Goal: Task Accomplishment & Management: Manage account settings

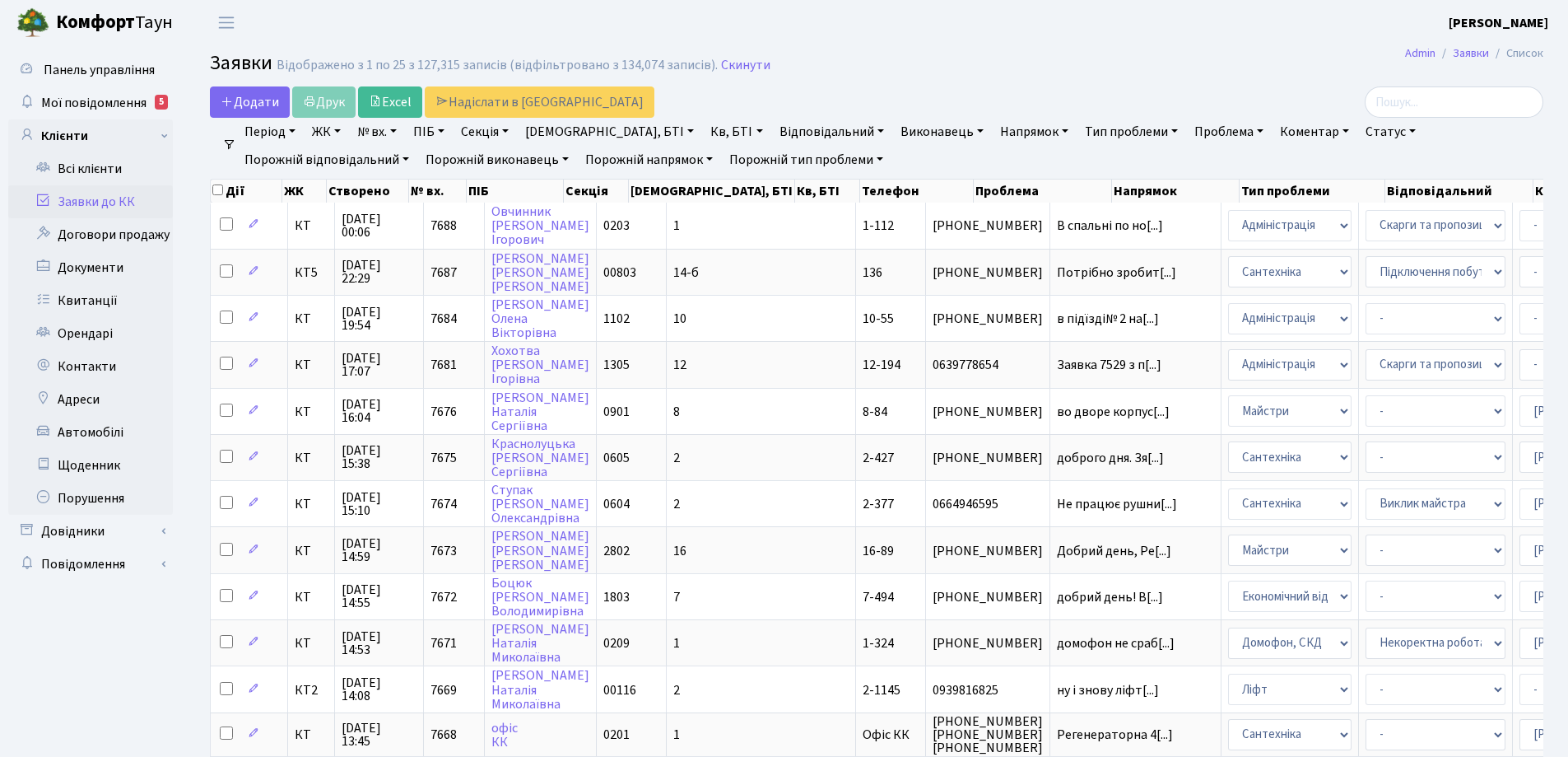
select select "25"
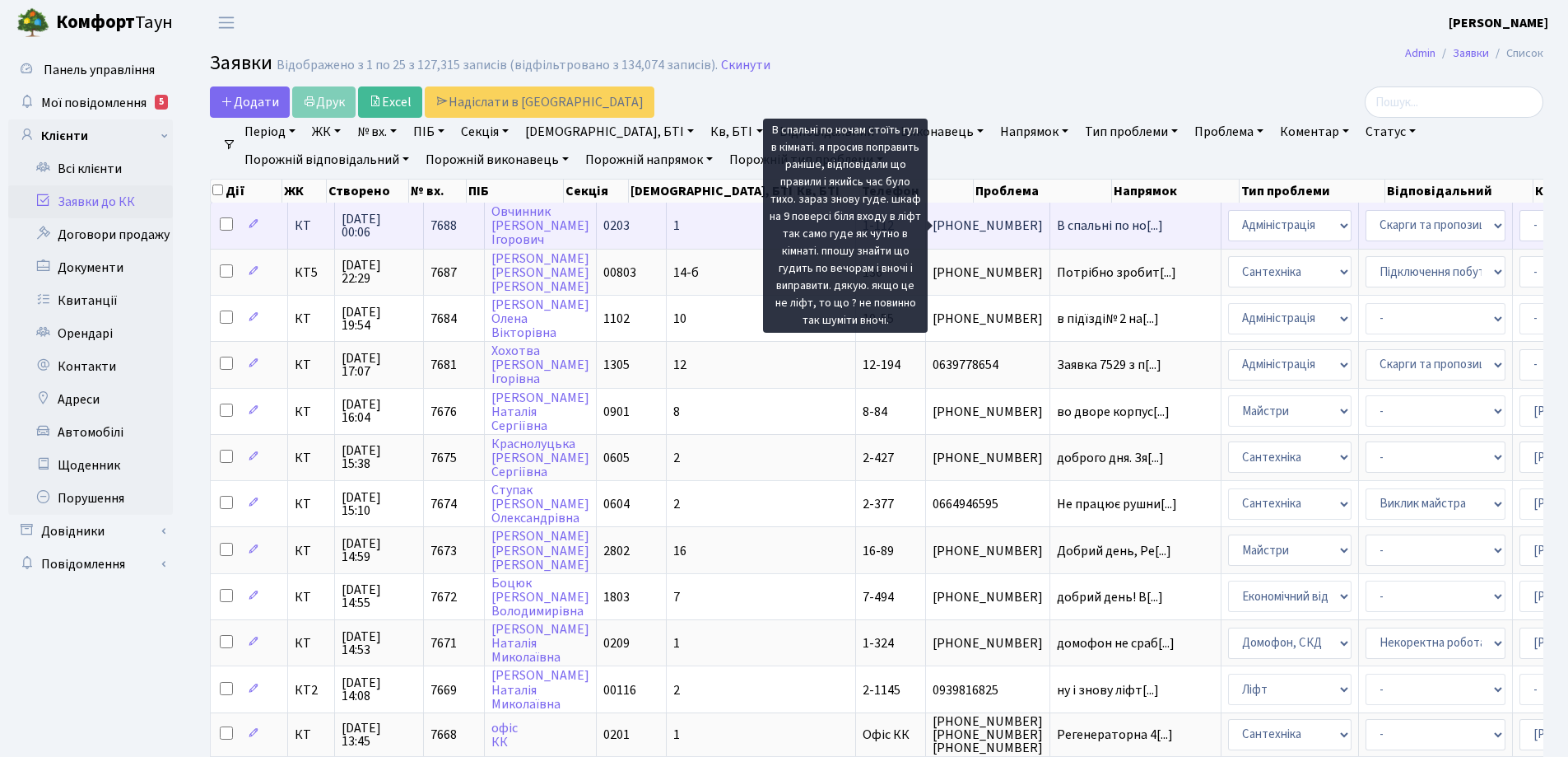
click at [1057, 228] on span "В спальні по но[...]" at bounding box center [1110, 226] width 106 height 18
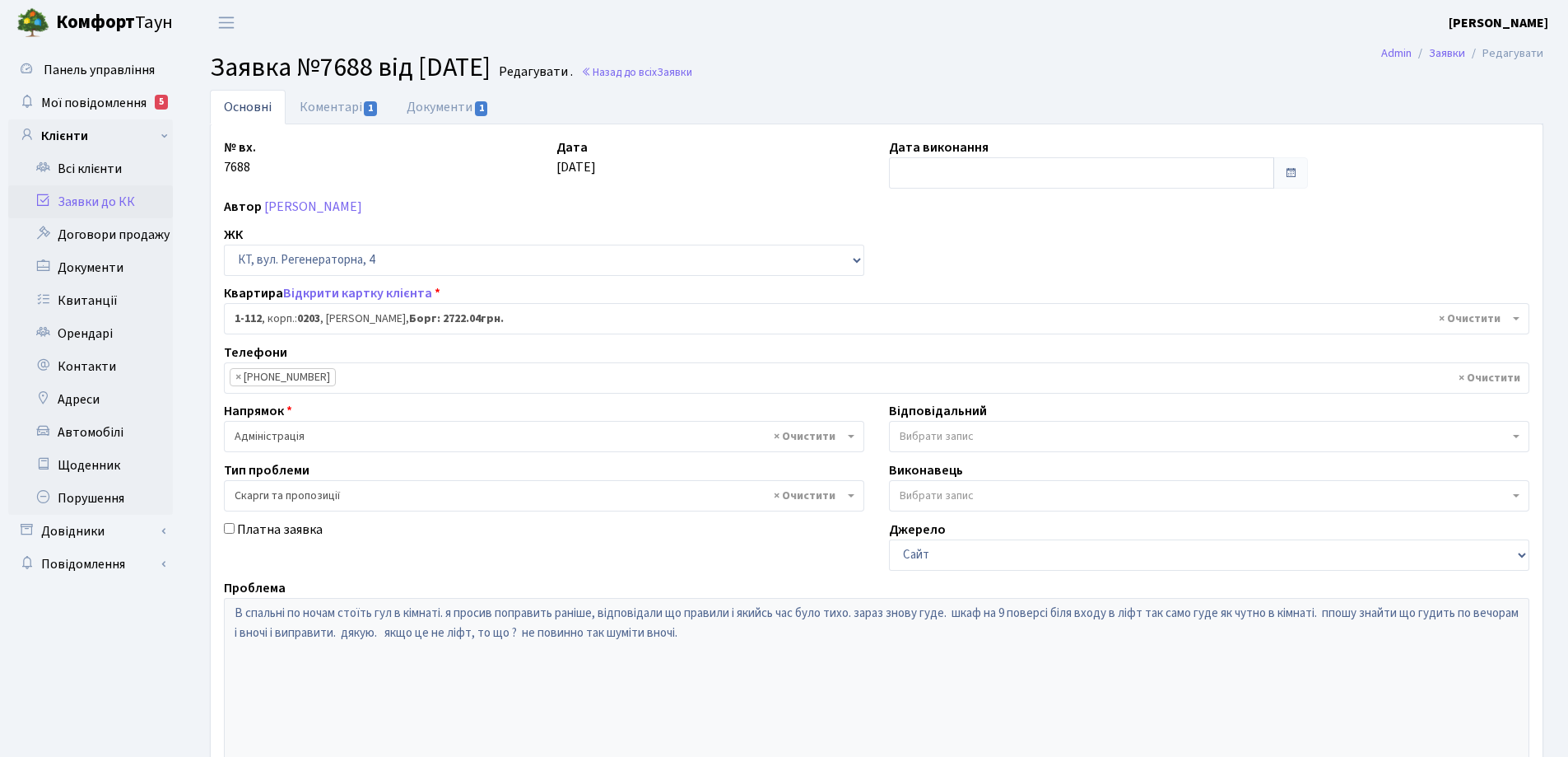
select select "112"
select select "55"
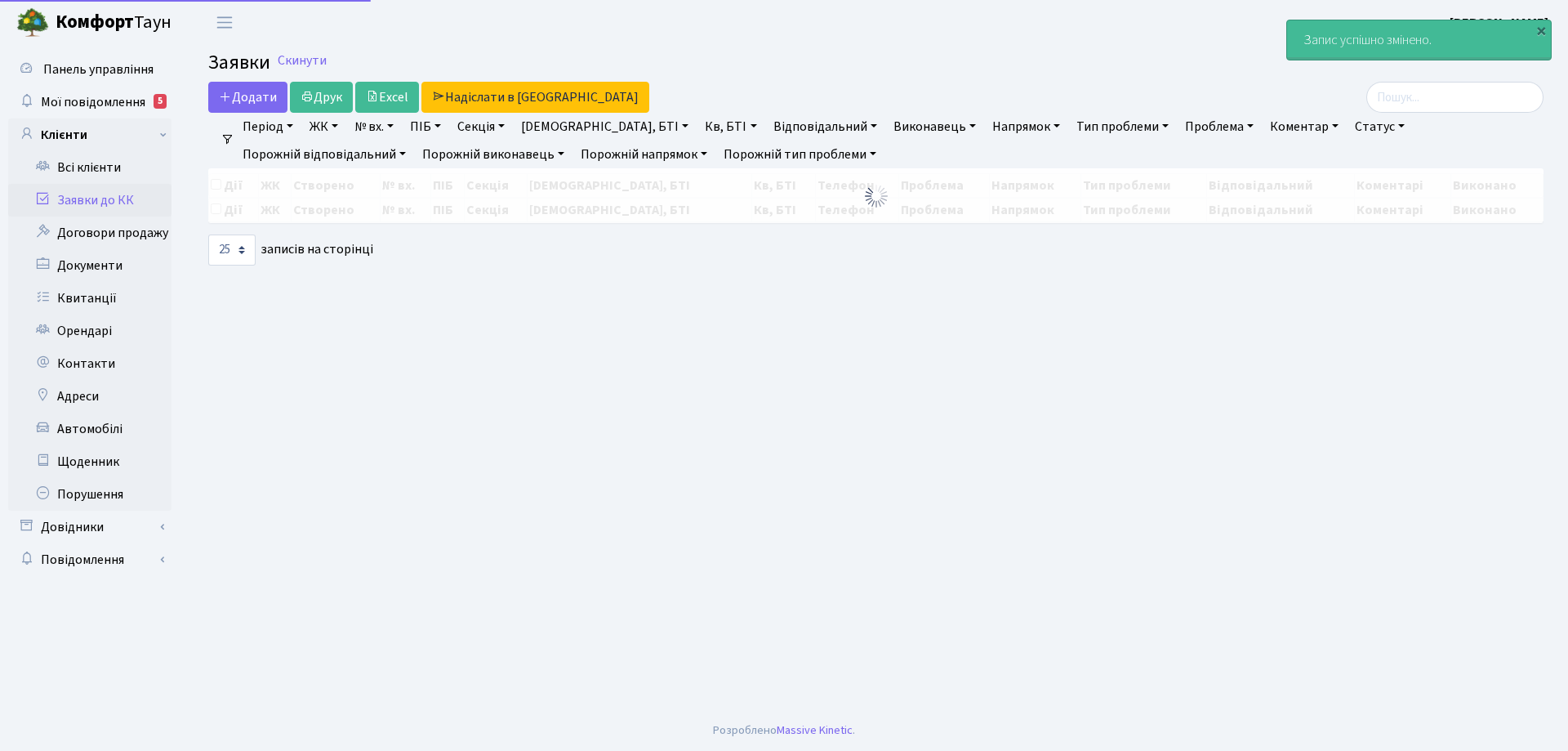
select select "25"
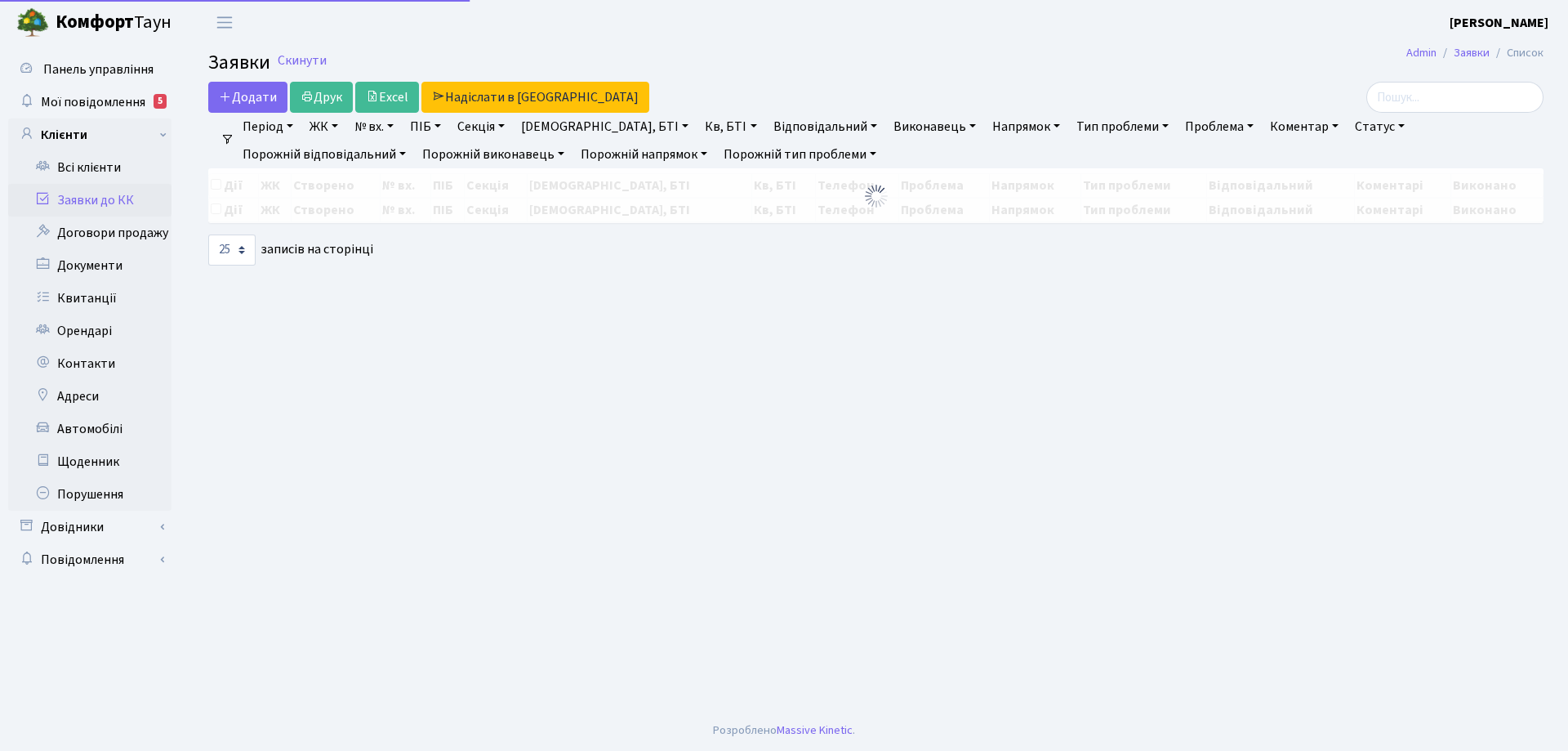
select select "25"
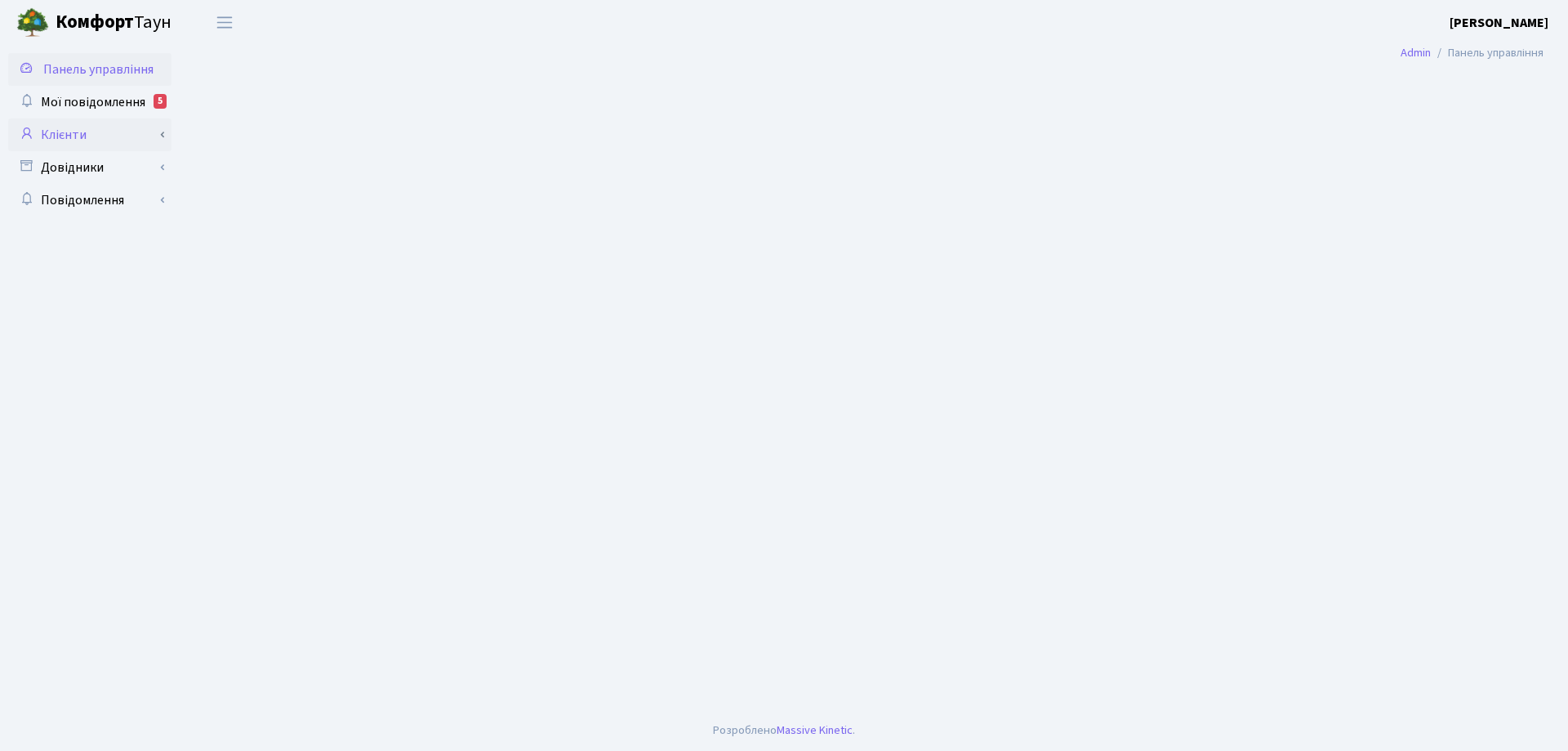
click at [70, 131] on link "Клієнти" at bounding box center [90, 135] width 164 height 33
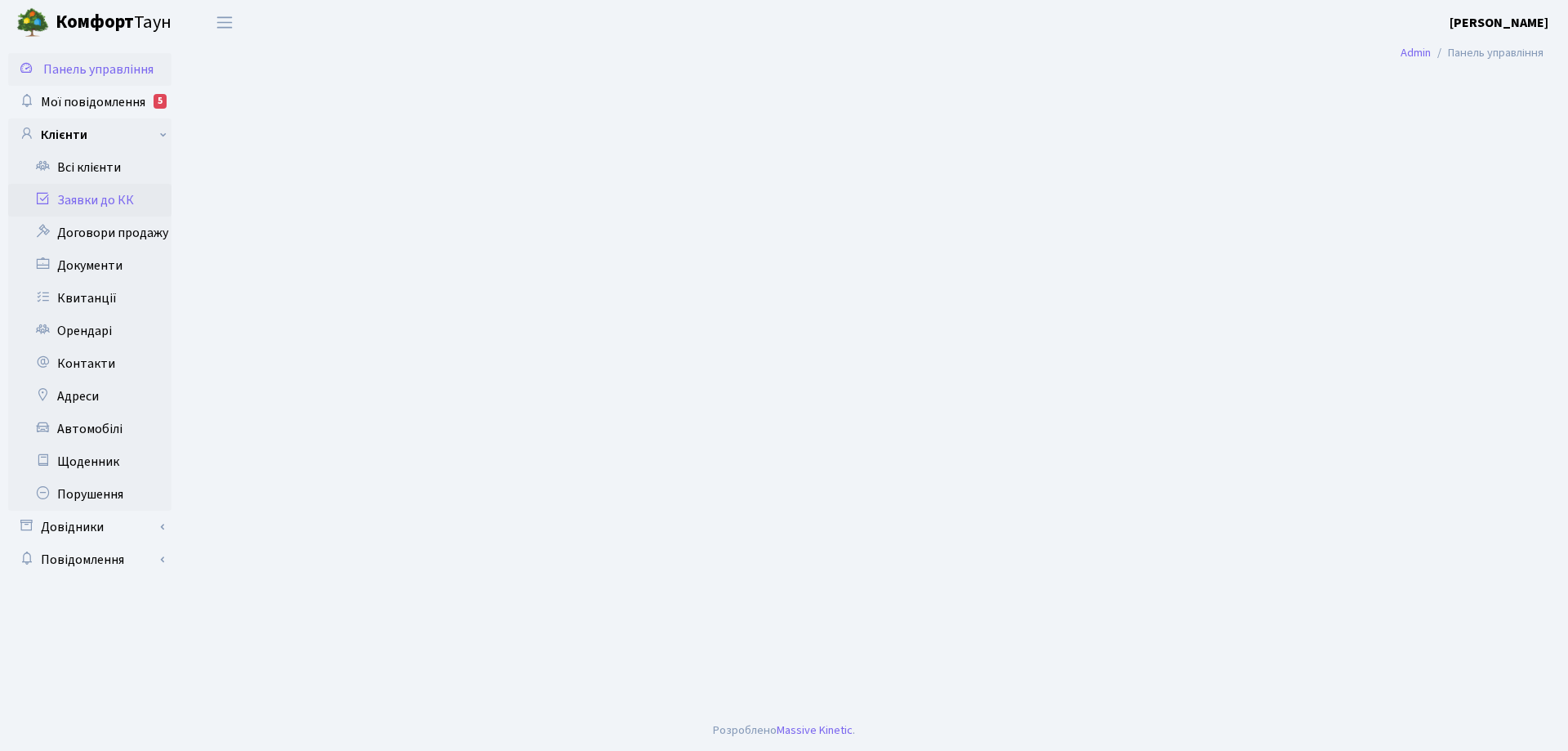
click at [96, 201] on link "Заявки до КК" at bounding box center [90, 200] width 164 height 33
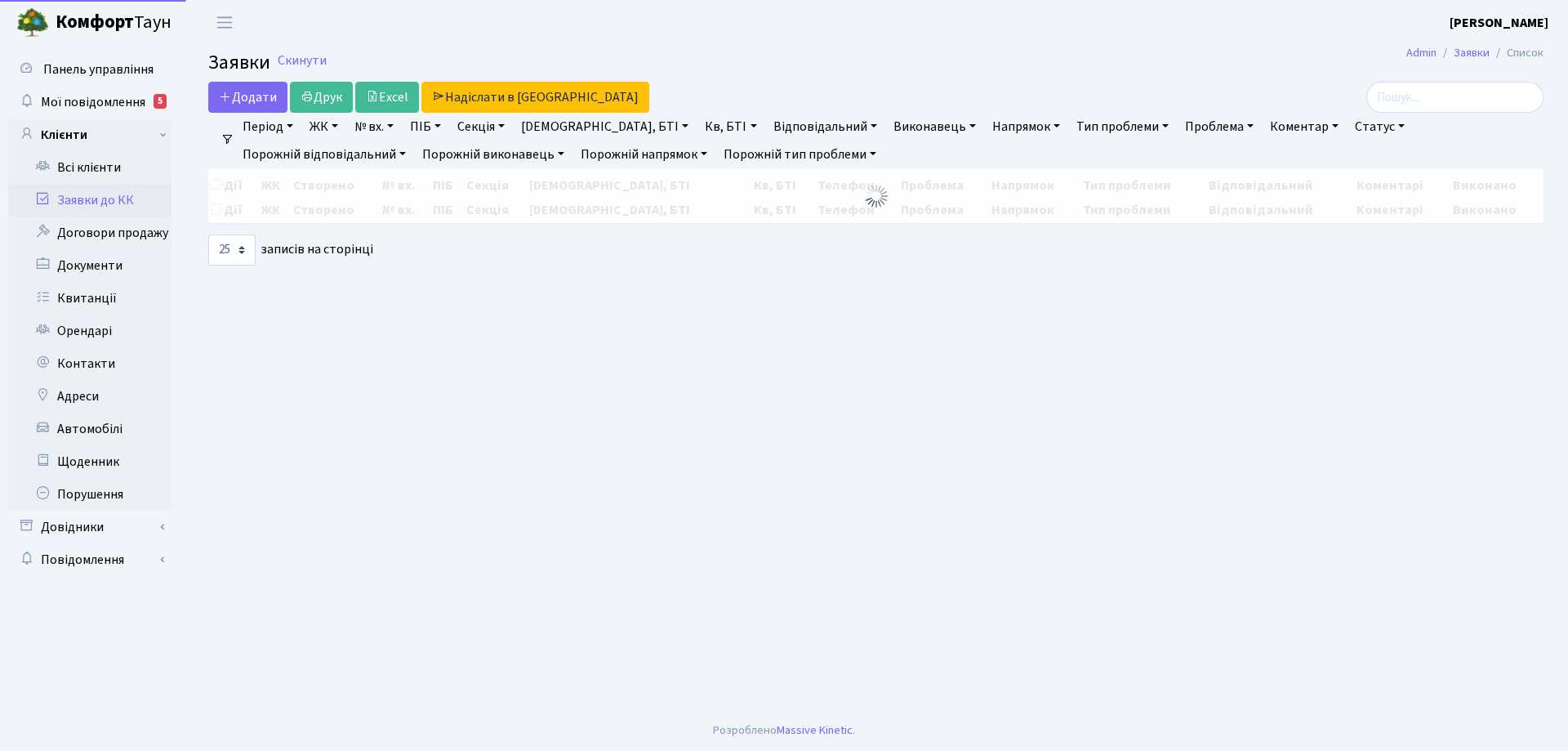
select select "25"
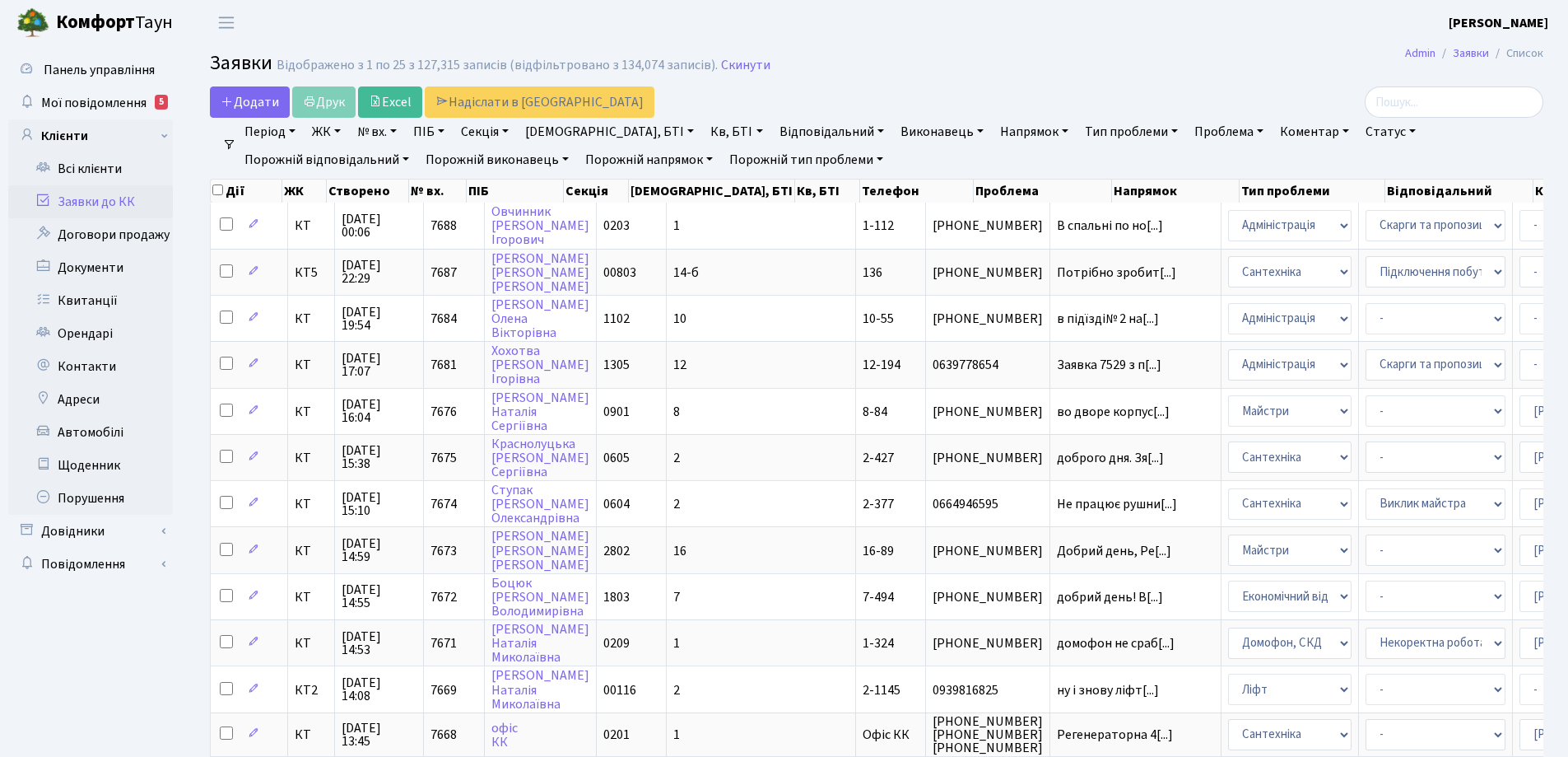
click at [1359, 127] on link "Статус" at bounding box center [1391, 131] width 64 height 28
click at [1360, 234] on link "Не виконано" at bounding box center [1424, 231] width 130 height 25
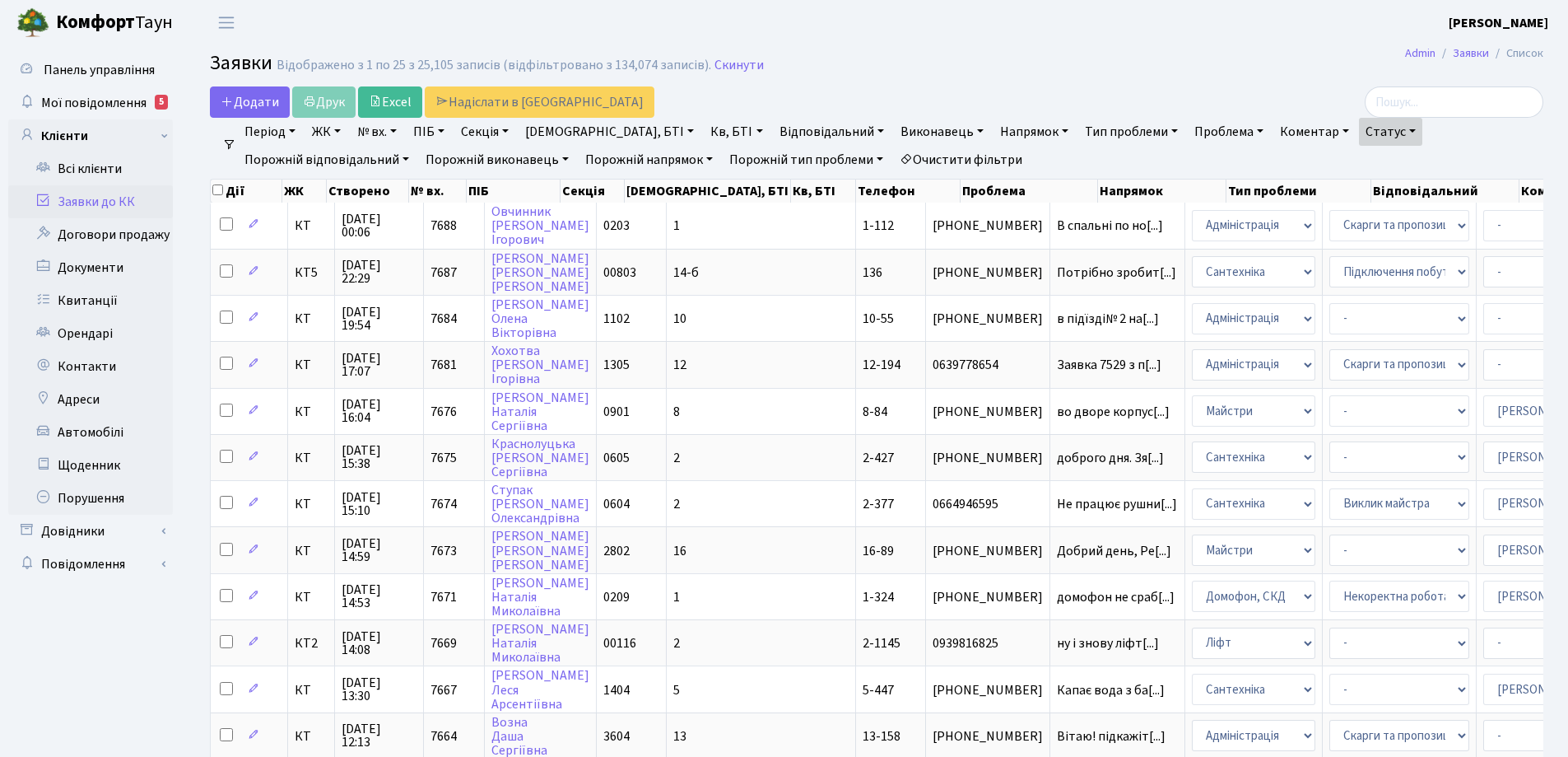
click at [993, 128] on link "Напрямок" at bounding box center [1034, 131] width 82 height 28
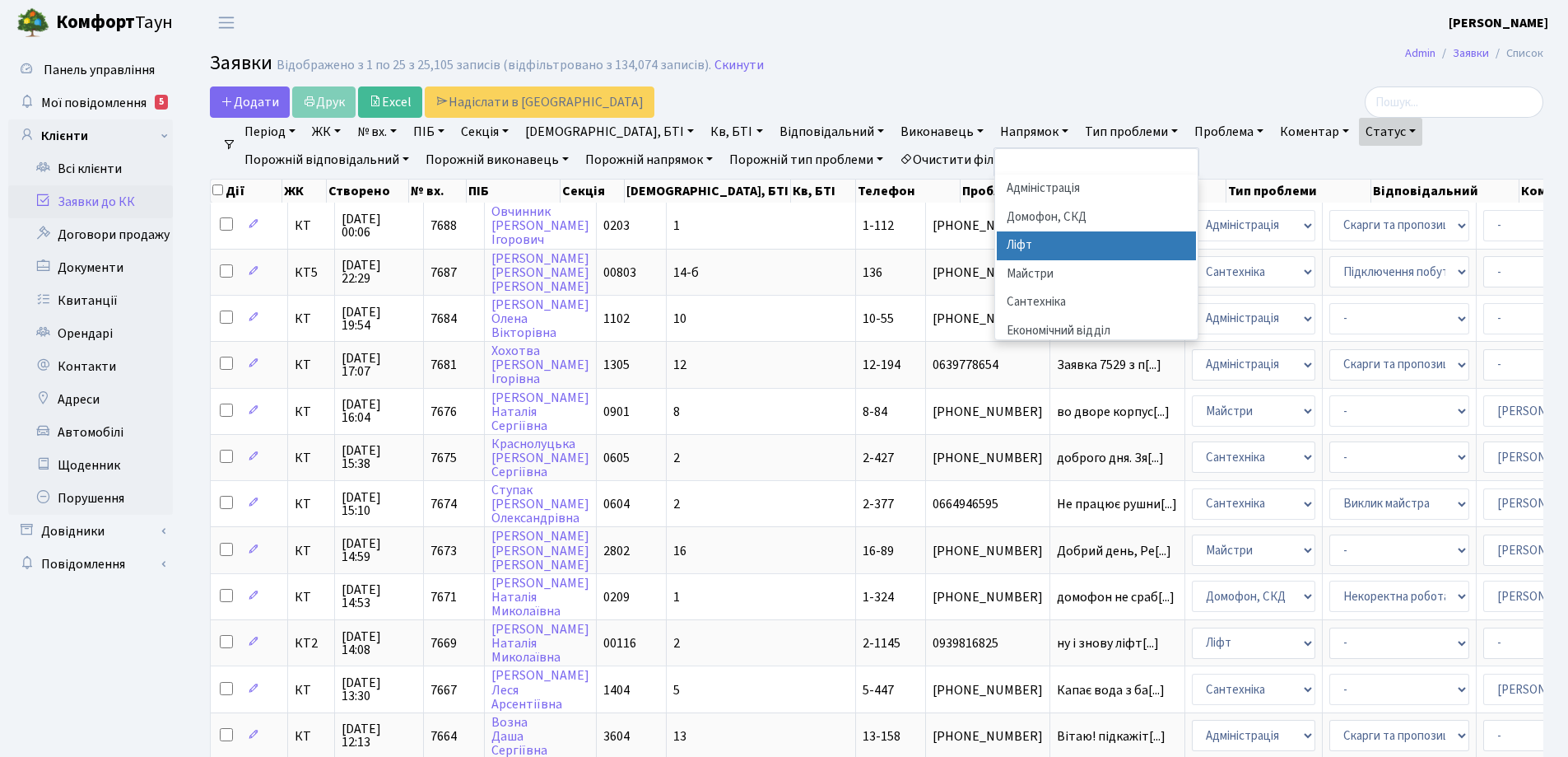
click at [997, 247] on li "Ліфт" at bounding box center [1096, 246] width 200 height 29
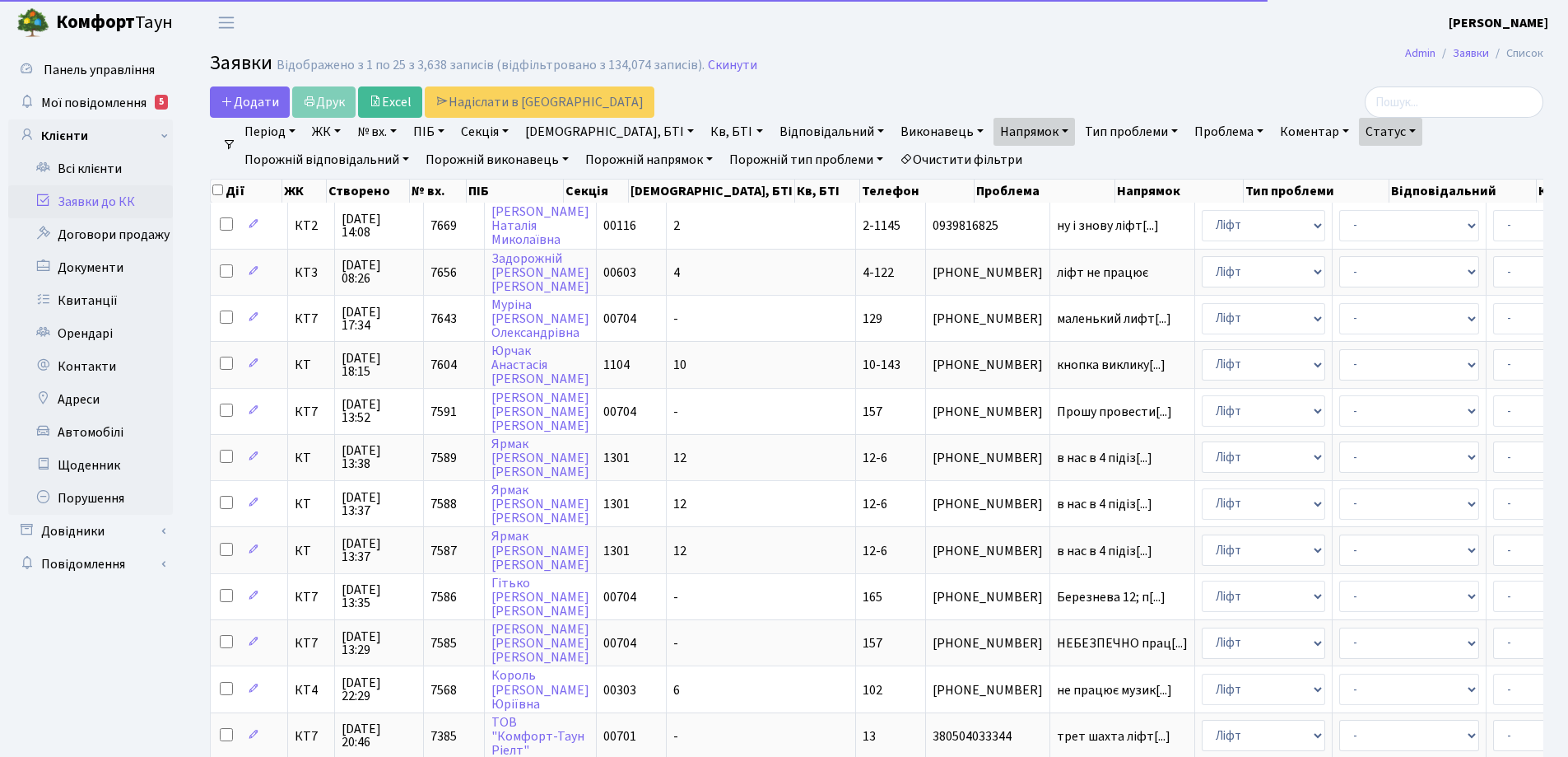
click at [295, 133] on link "Період" at bounding box center [270, 131] width 65 height 28
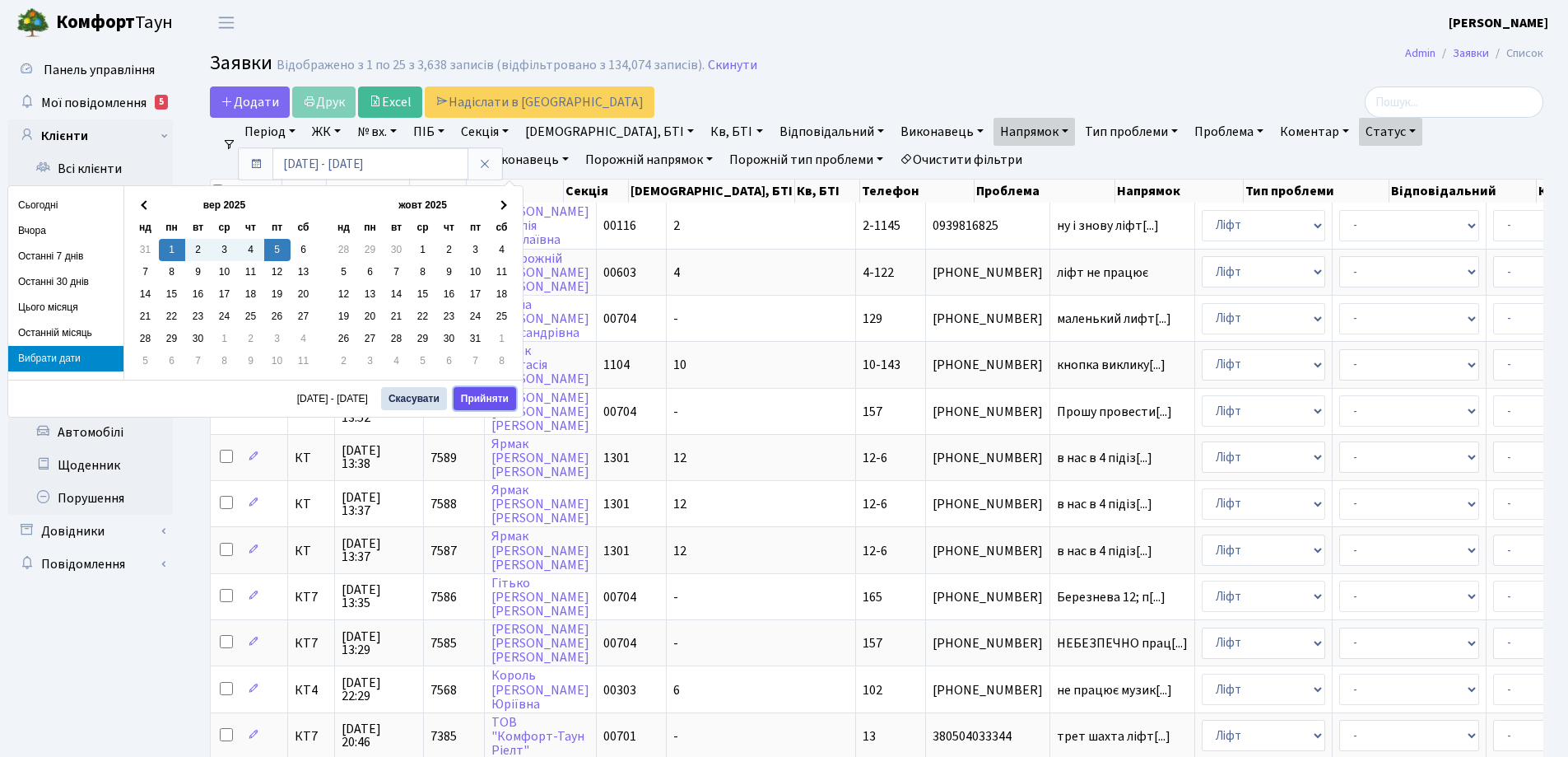
click at [498, 393] on button "Прийняти" at bounding box center [484, 398] width 63 height 23
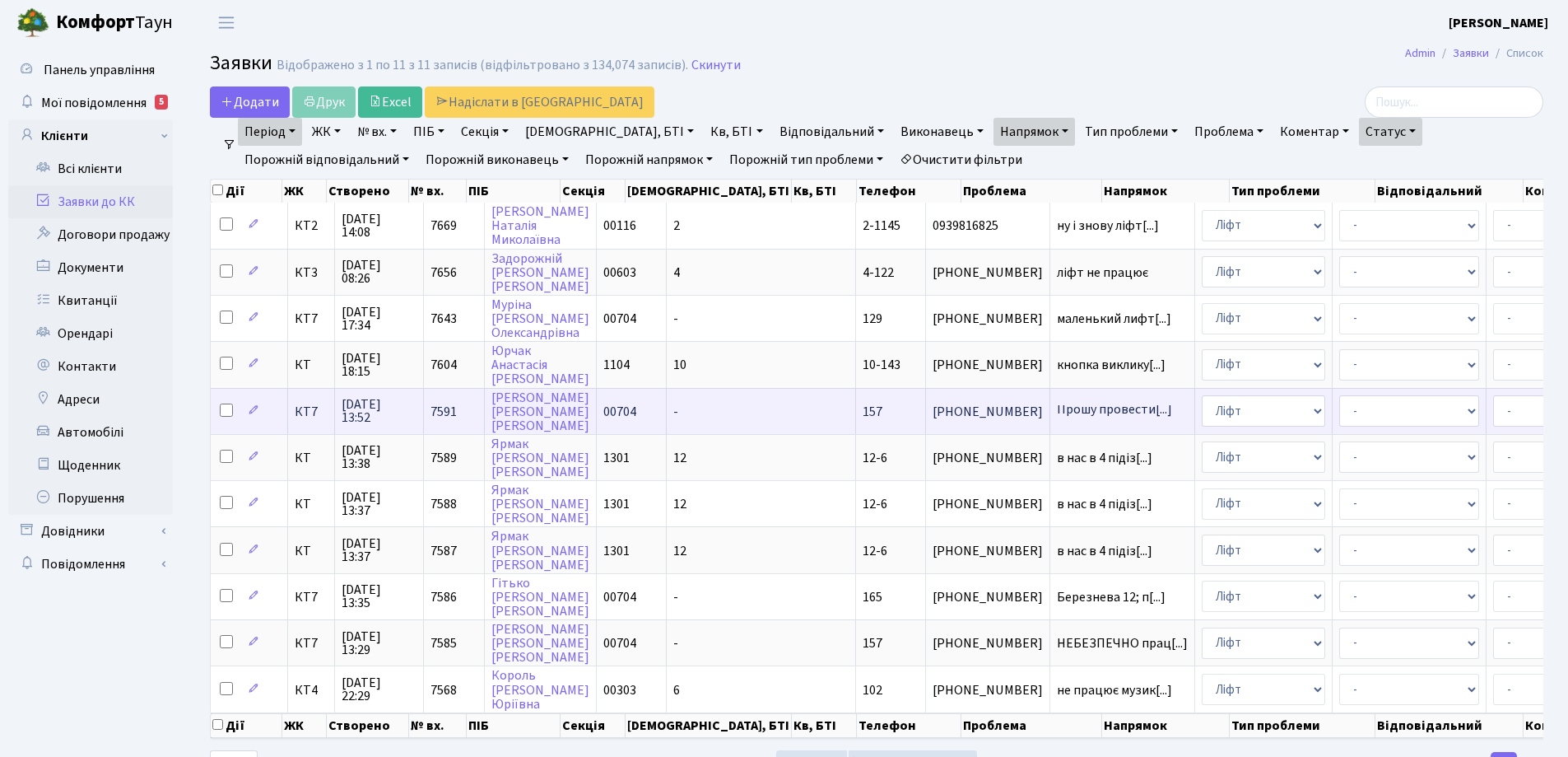
scroll to position [80, 0]
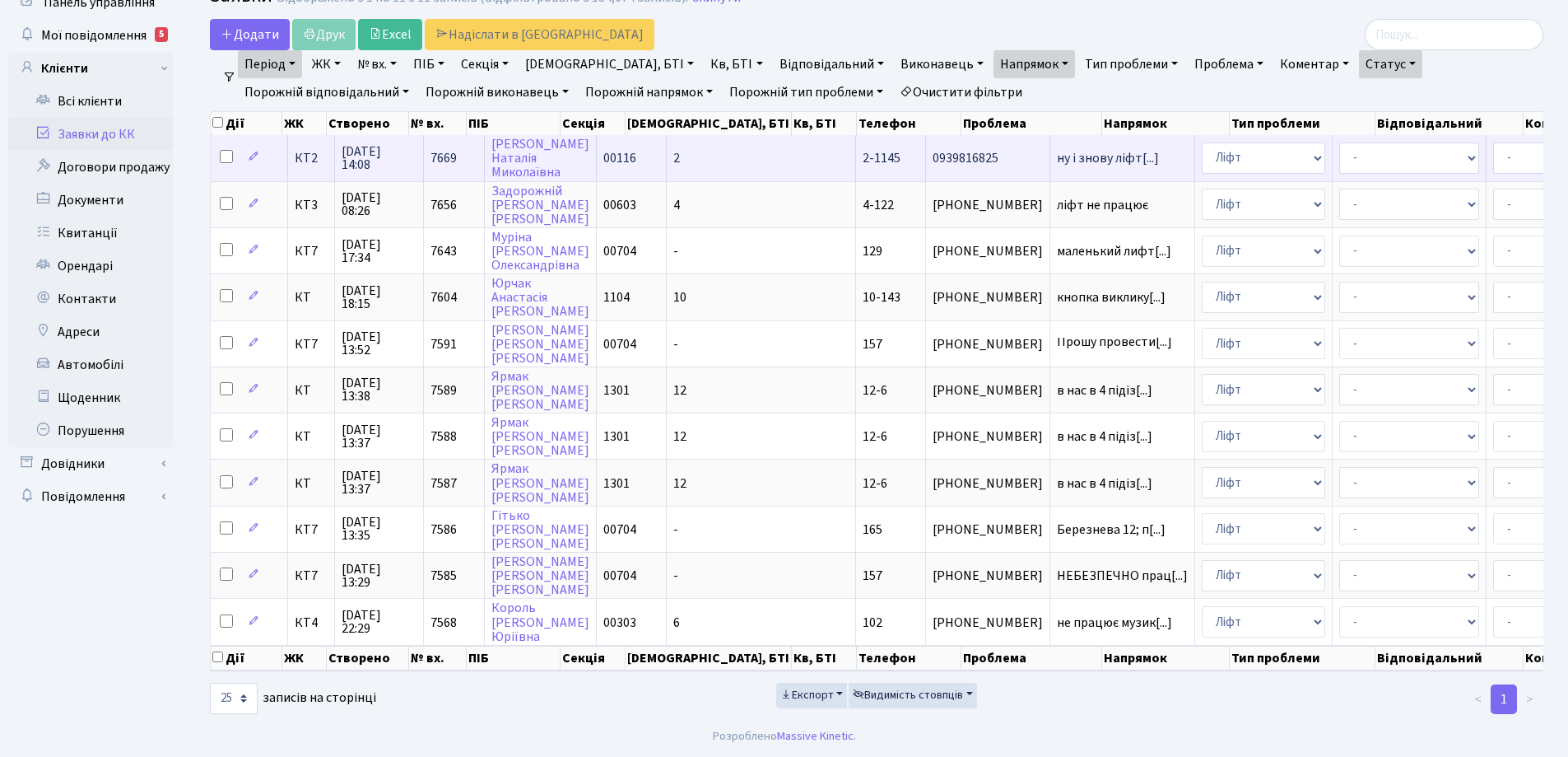
click at [863, 149] on span "2-1145" at bounding box center [881, 158] width 38 height 18
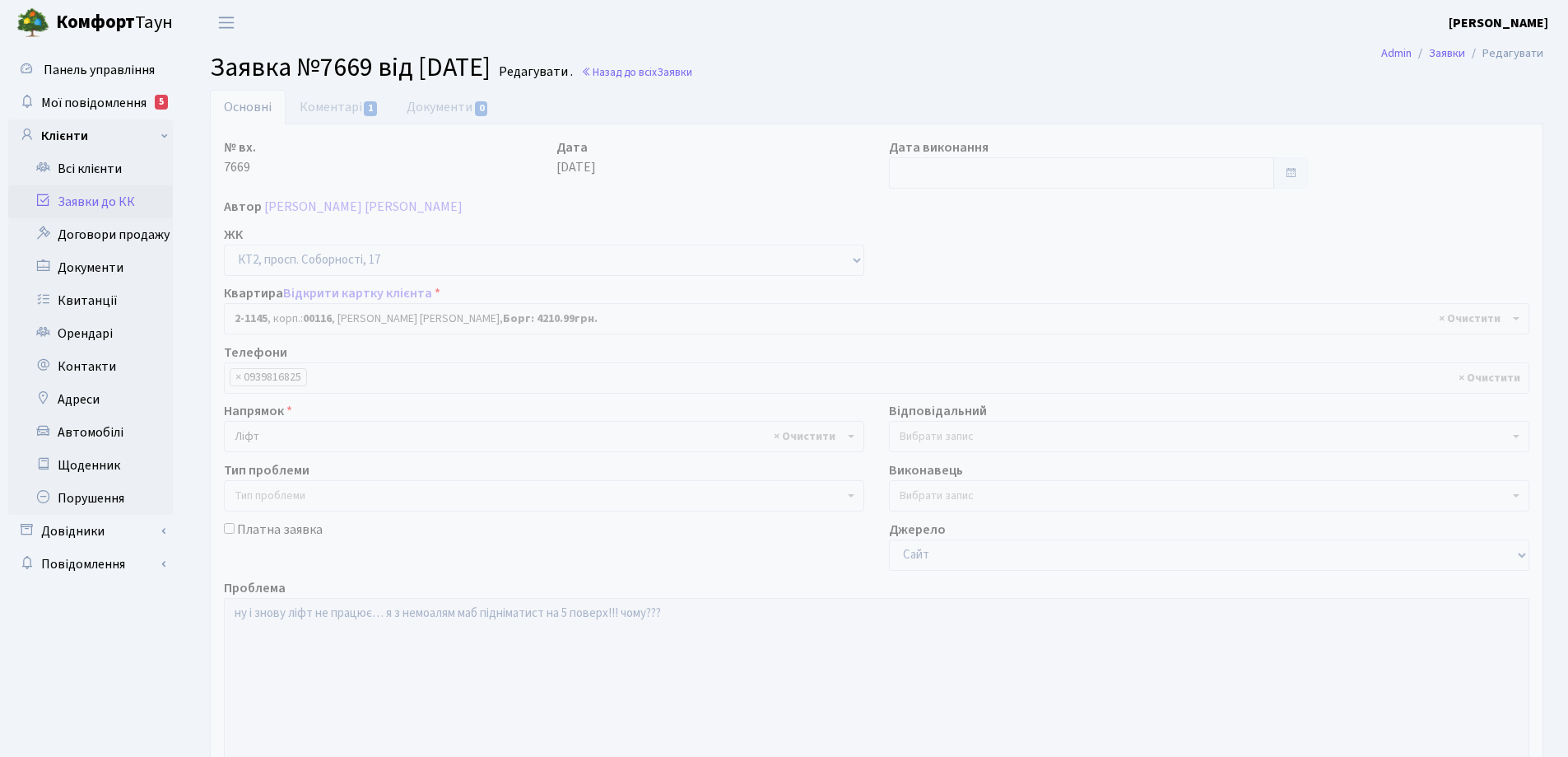
select select "12760"
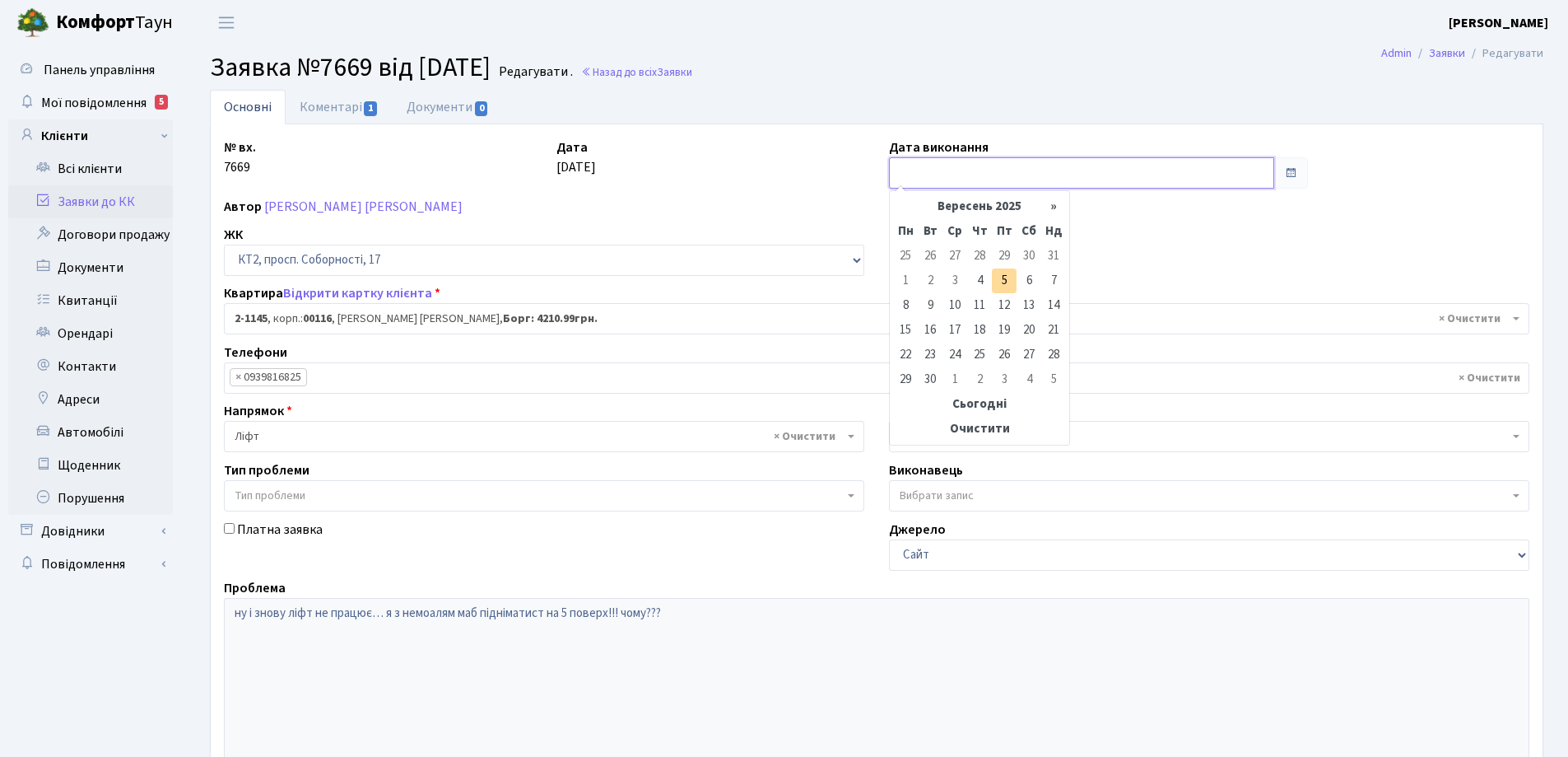
click at [946, 175] on input "text" at bounding box center [1082, 173] width 386 height 31
click at [982, 284] on td "4" at bounding box center [980, 281] width 25 height 25
type input "[DATE]"
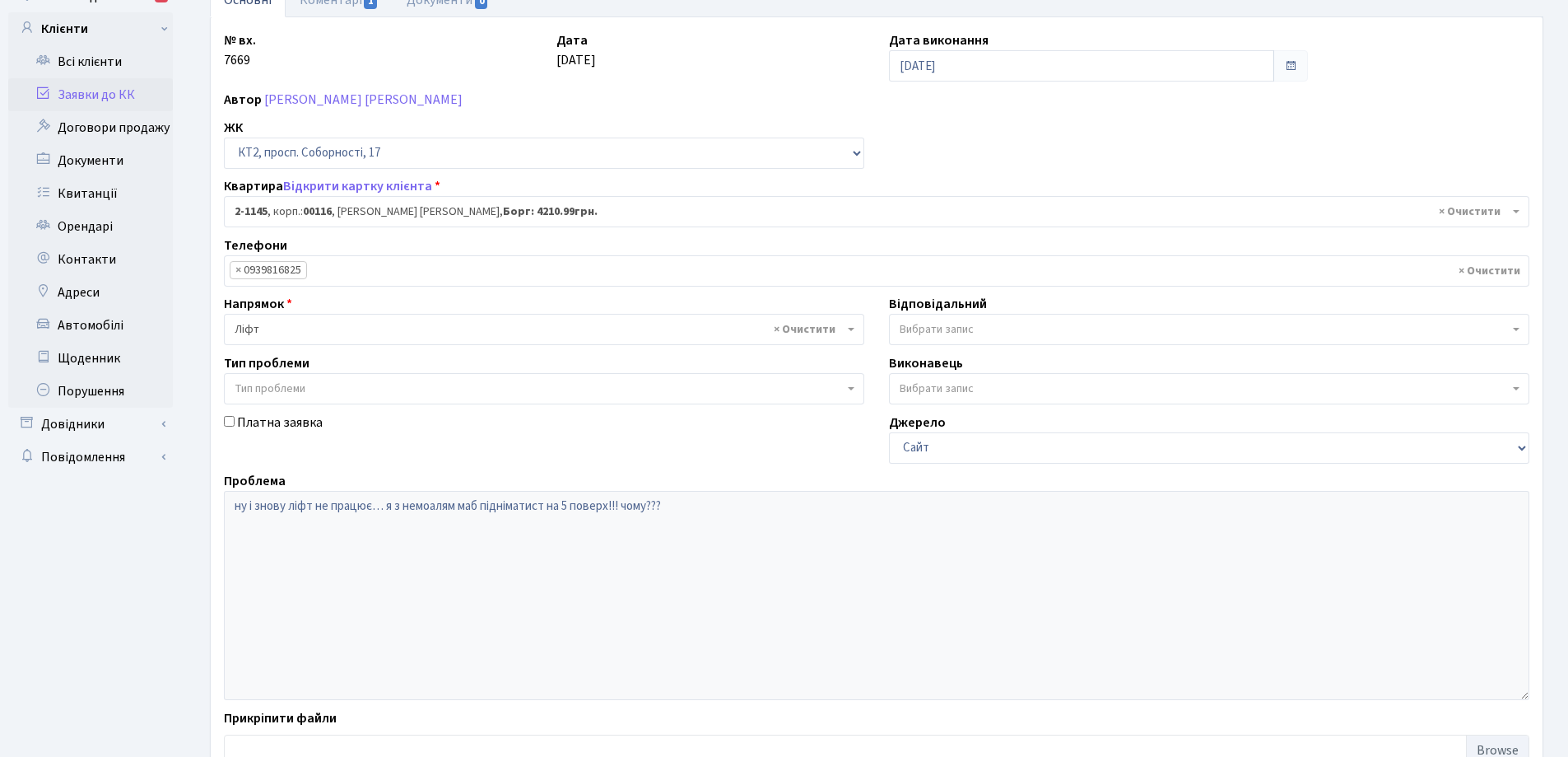
scroll to position [225, 0]
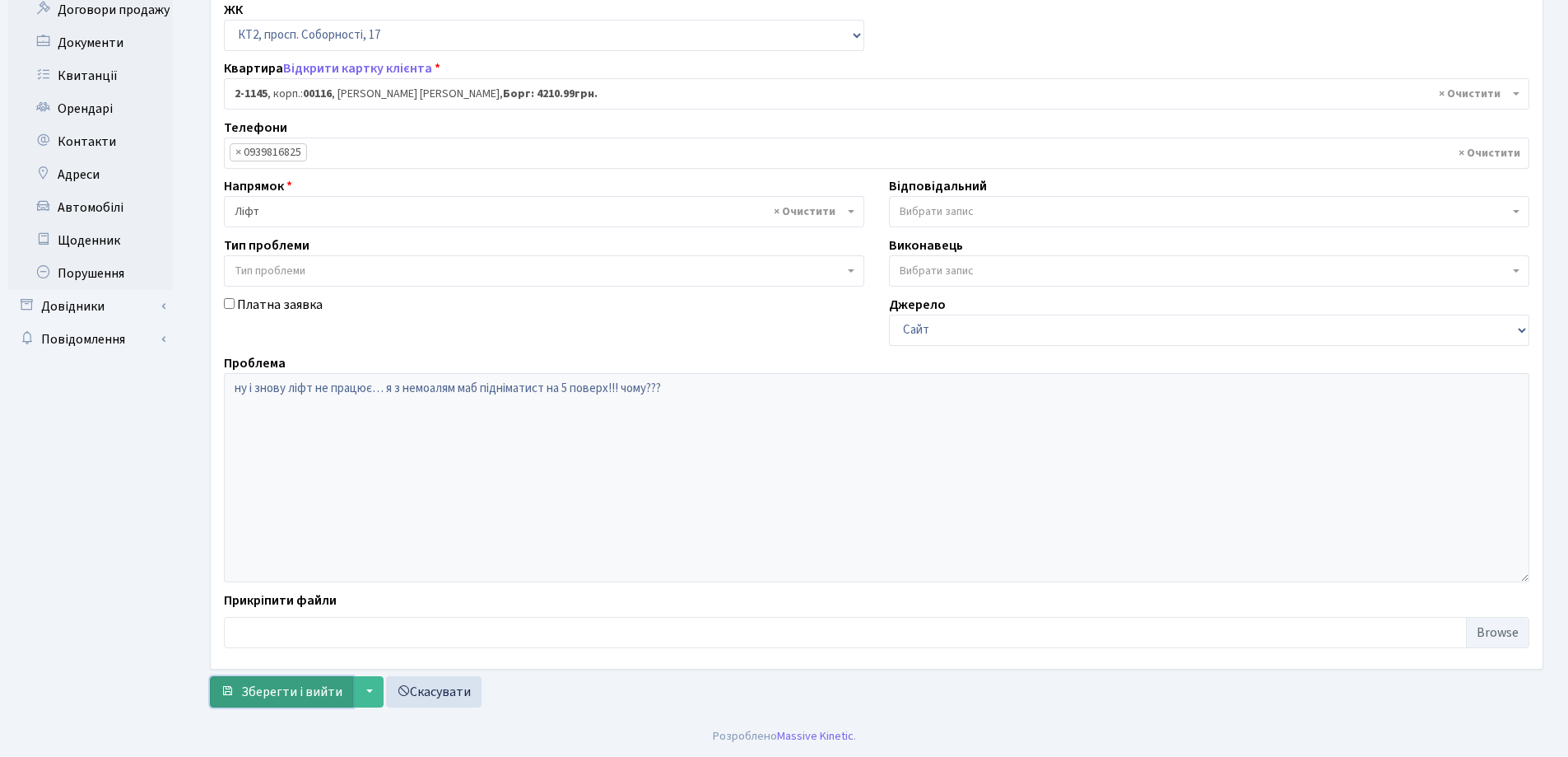
click at [333, 690] on span "Зберегти і вийти" at bounding box center [291, 691] width 101 height 18
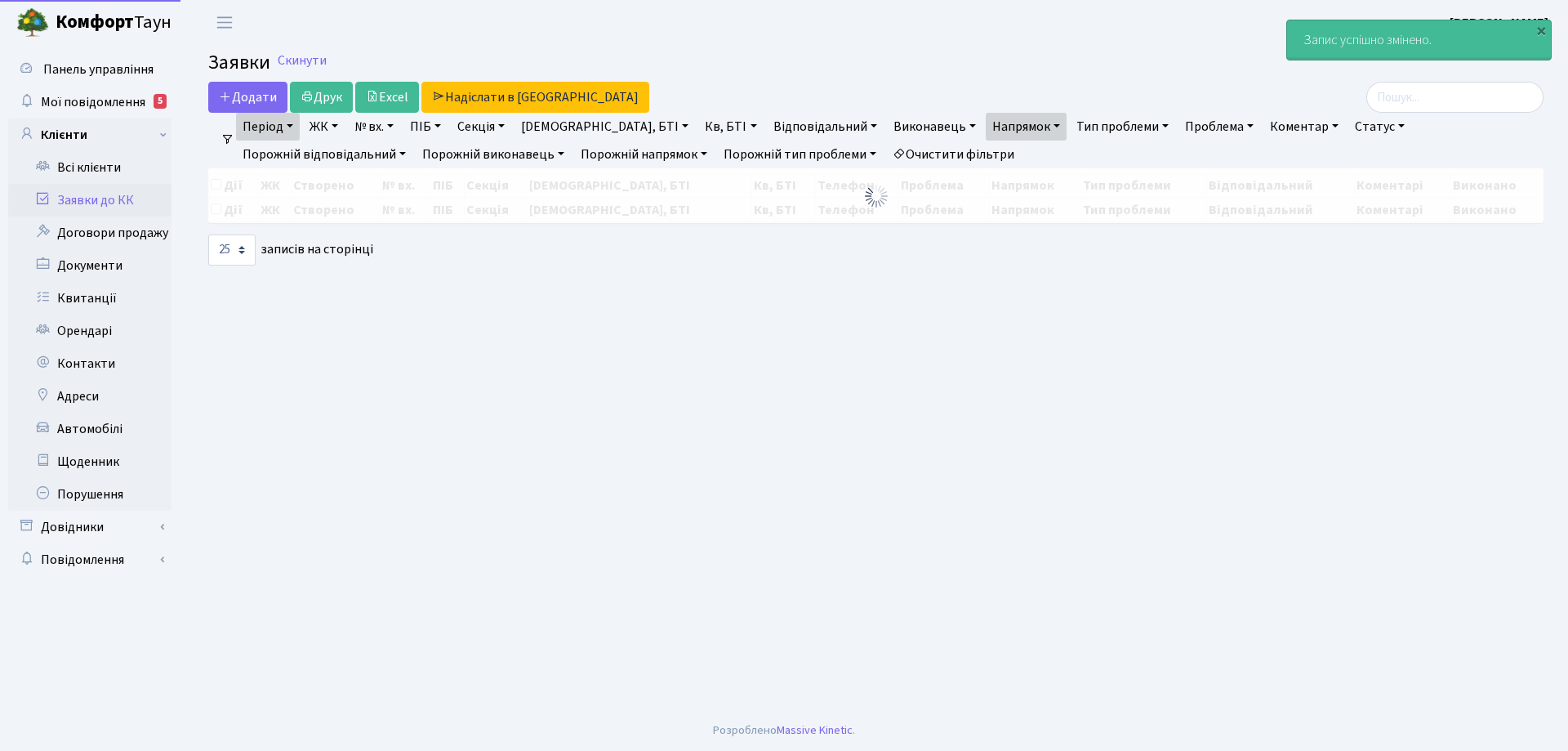
select select "25"
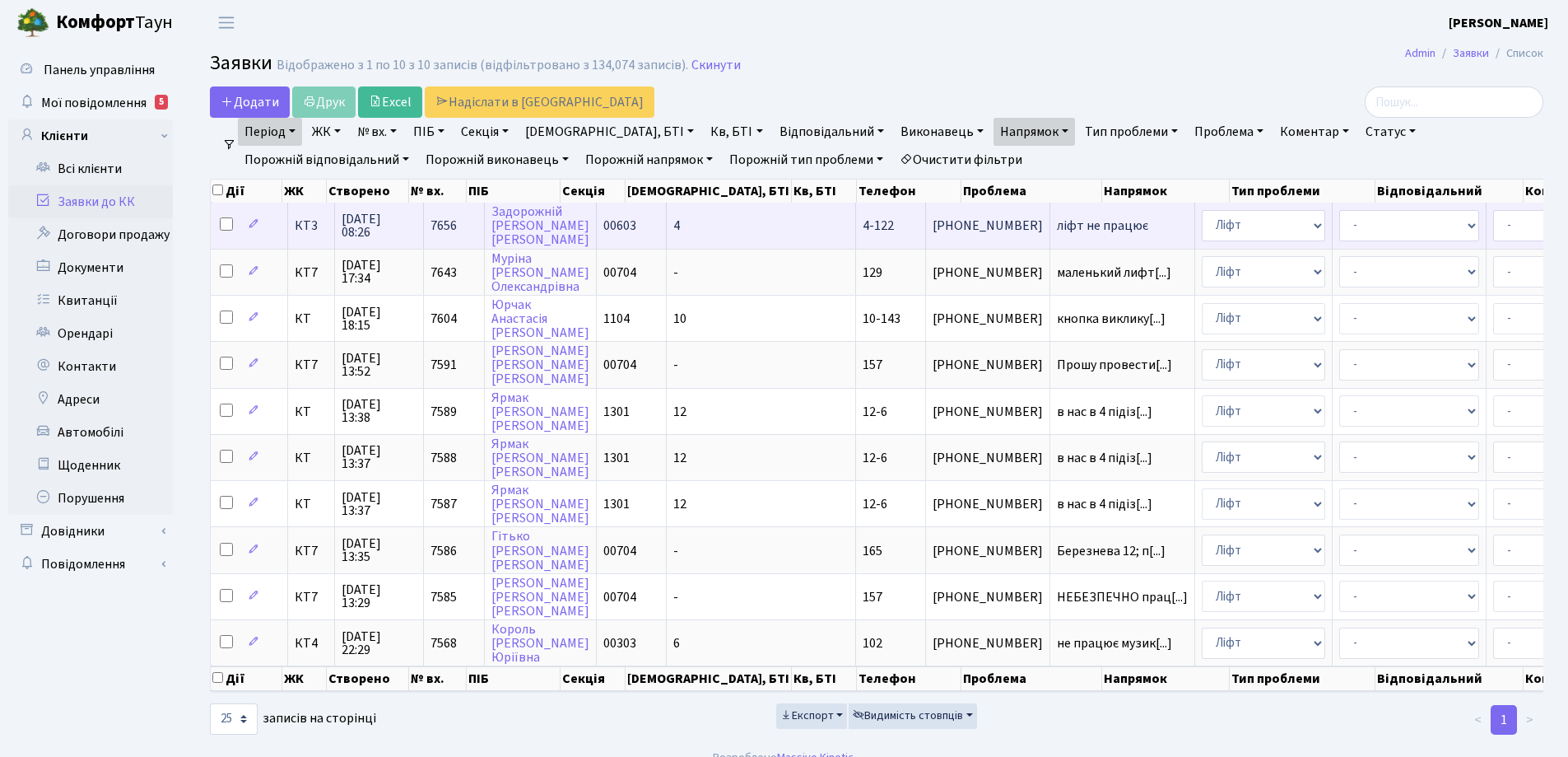
click at [1057, 224] on span "ліфт не працює" at bounding box center [1122, 226] width 131 height 14
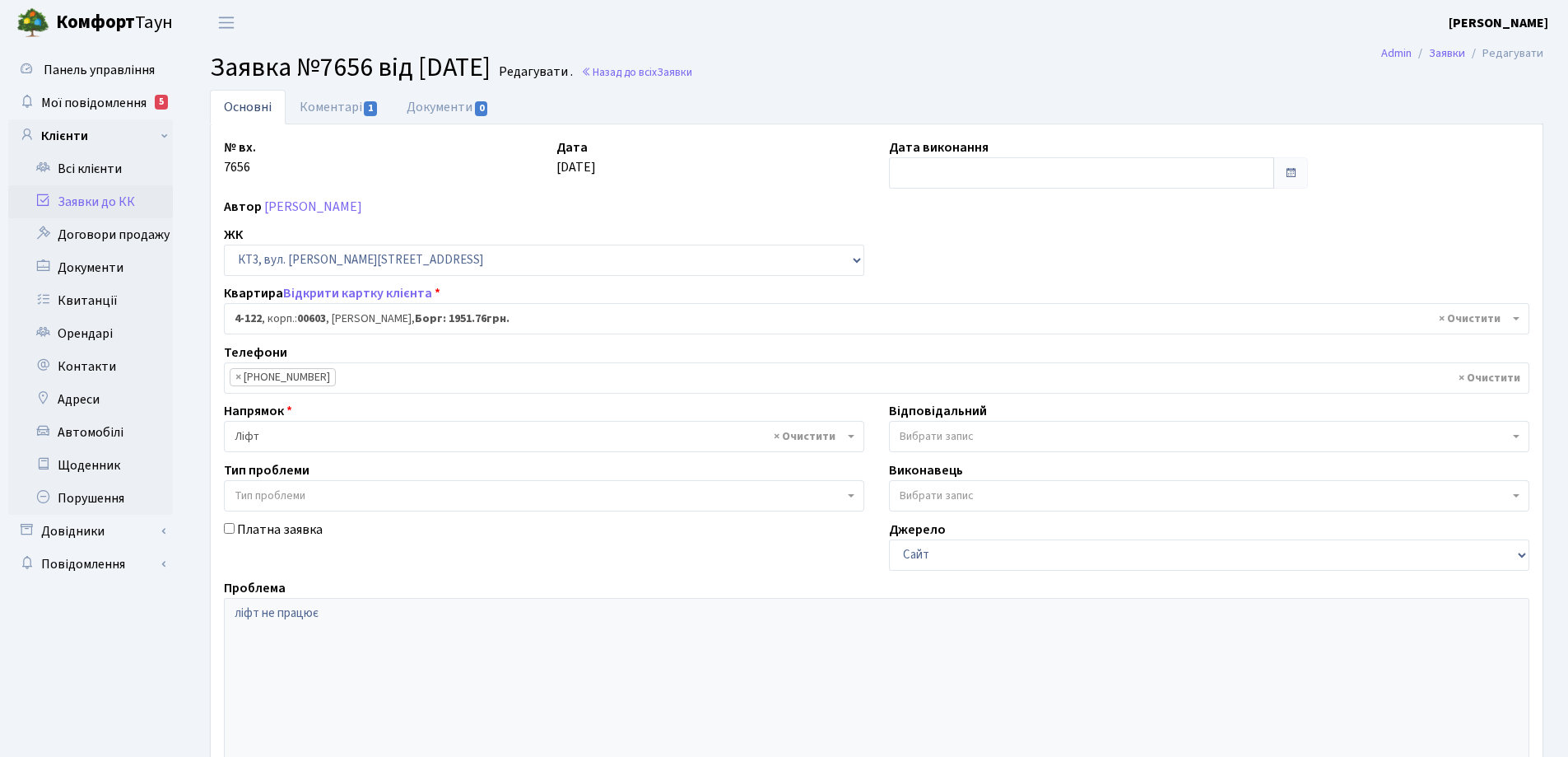
select select "16581"
click at [982, 174] on input "text" at bounding box center [1082, 173] width 386 height 31
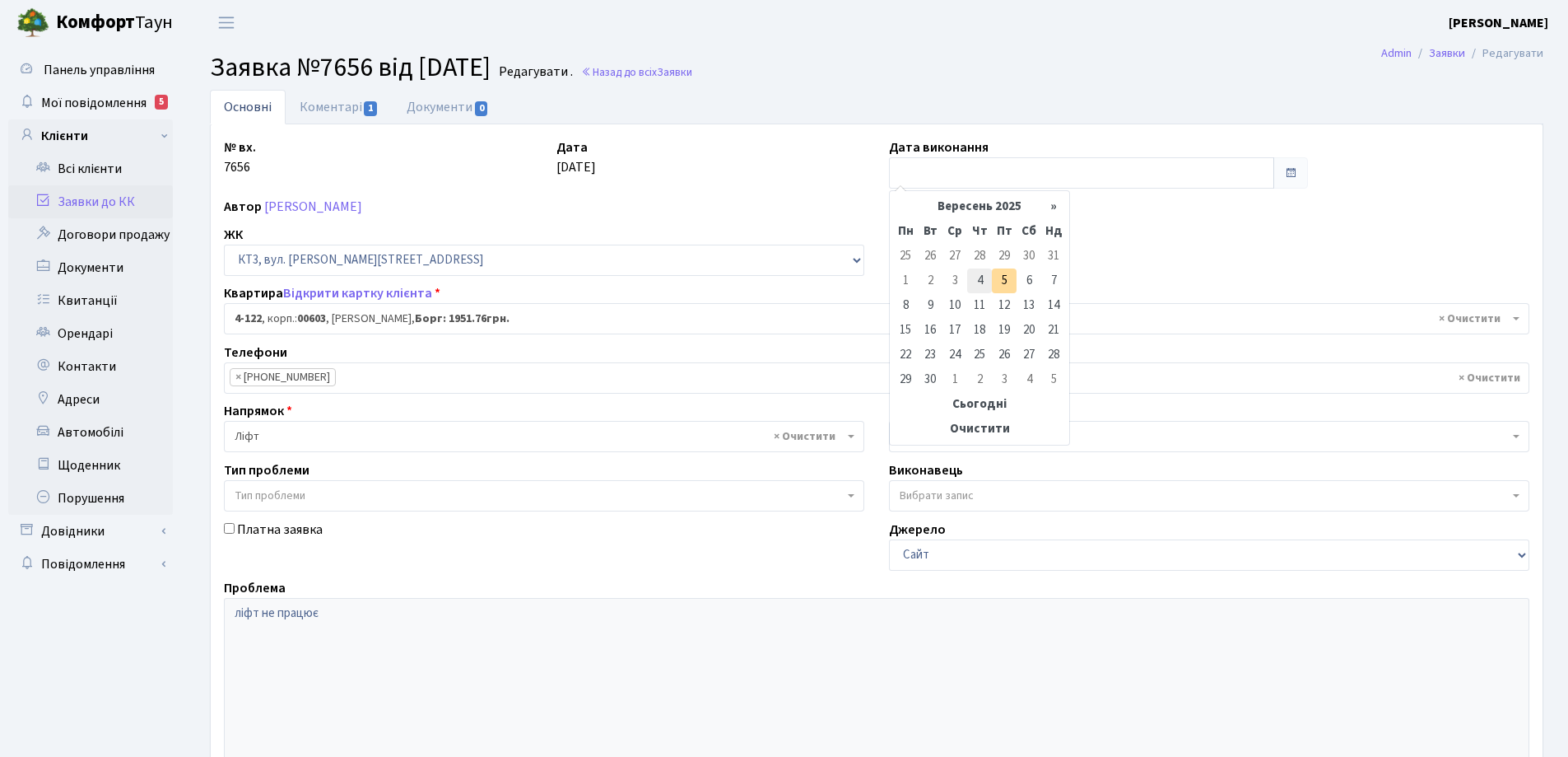
click at [980, 280] on td "4" at bounding box center [980, 281] width 25 height 25
type input "[DATE]"
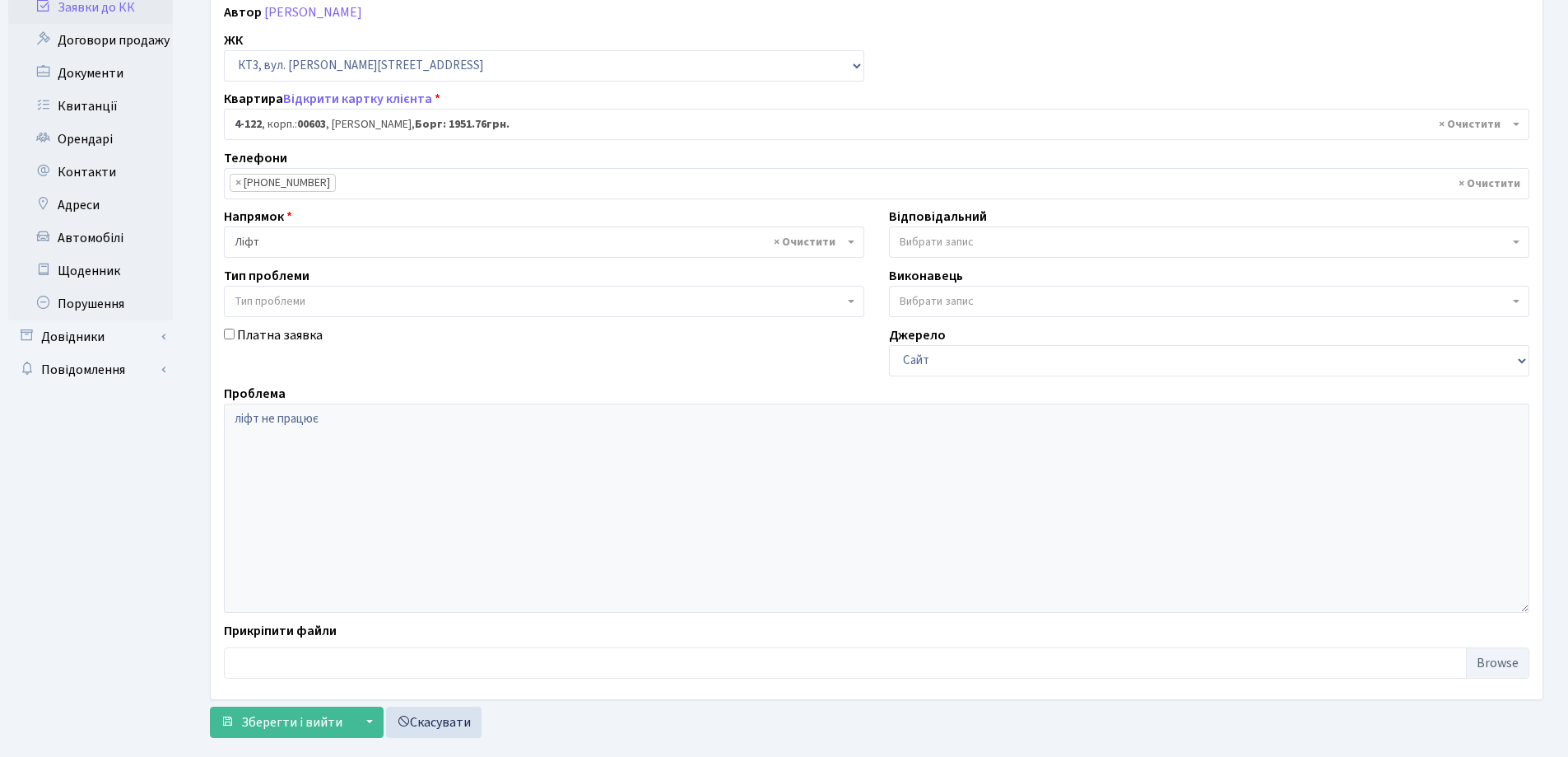
scroll to position [225, 0]
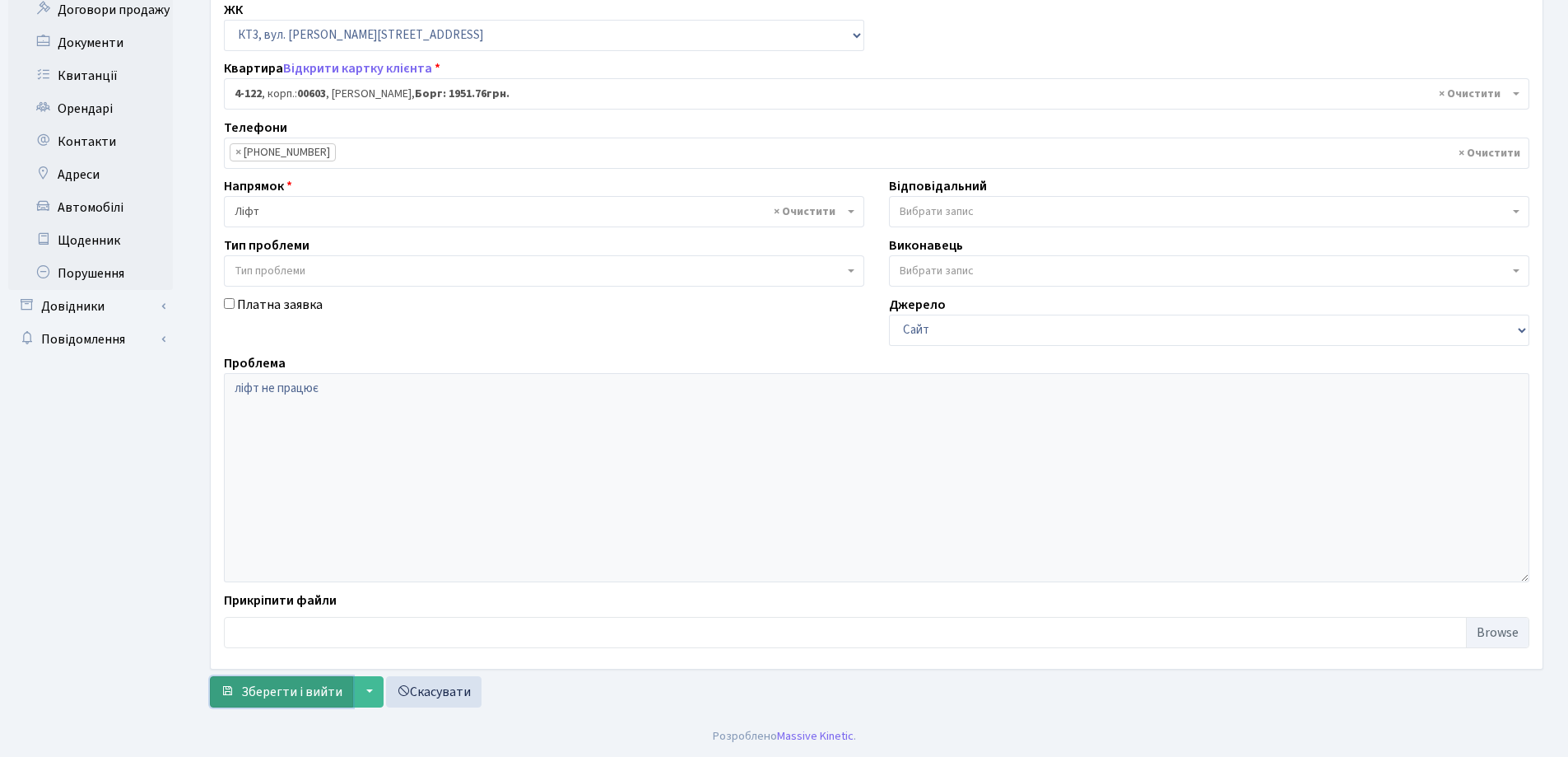
click at [268, 684] on span "Зберегти і вийти" at bounding box center [291, 691] width 101 height 18
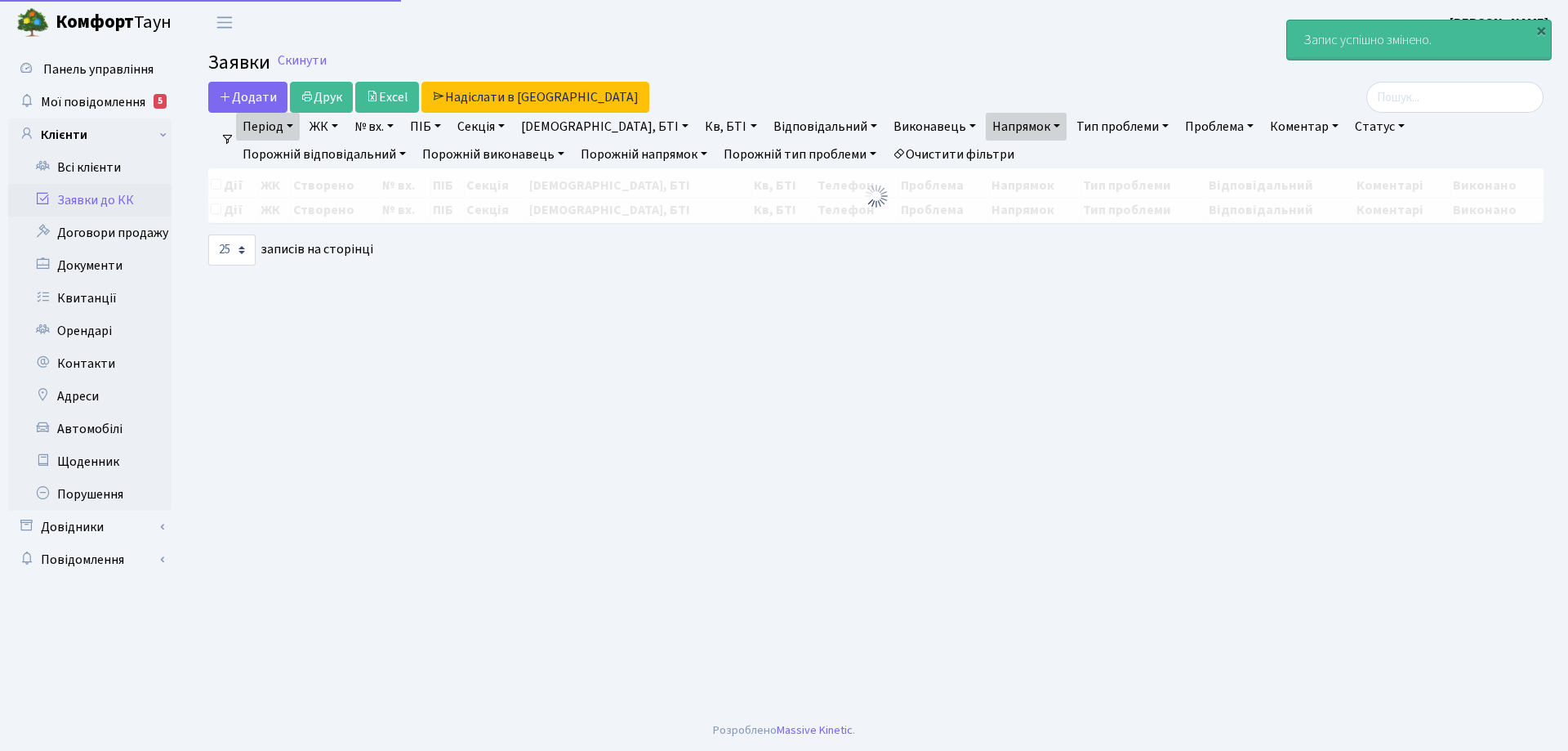
select select "25"
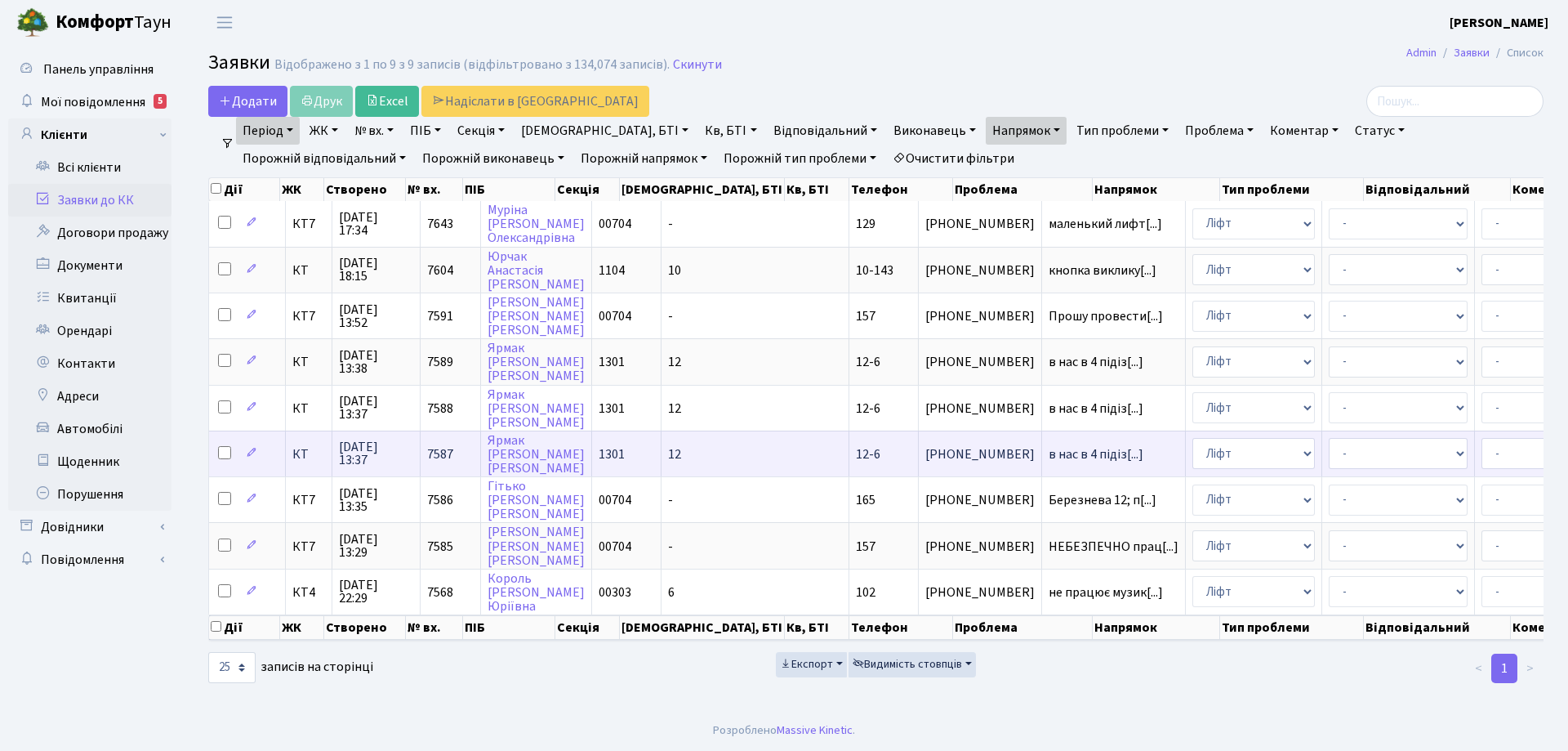
click at [856, 457] on span "12-6" at bounding box center [869, 453] width 25 height 18
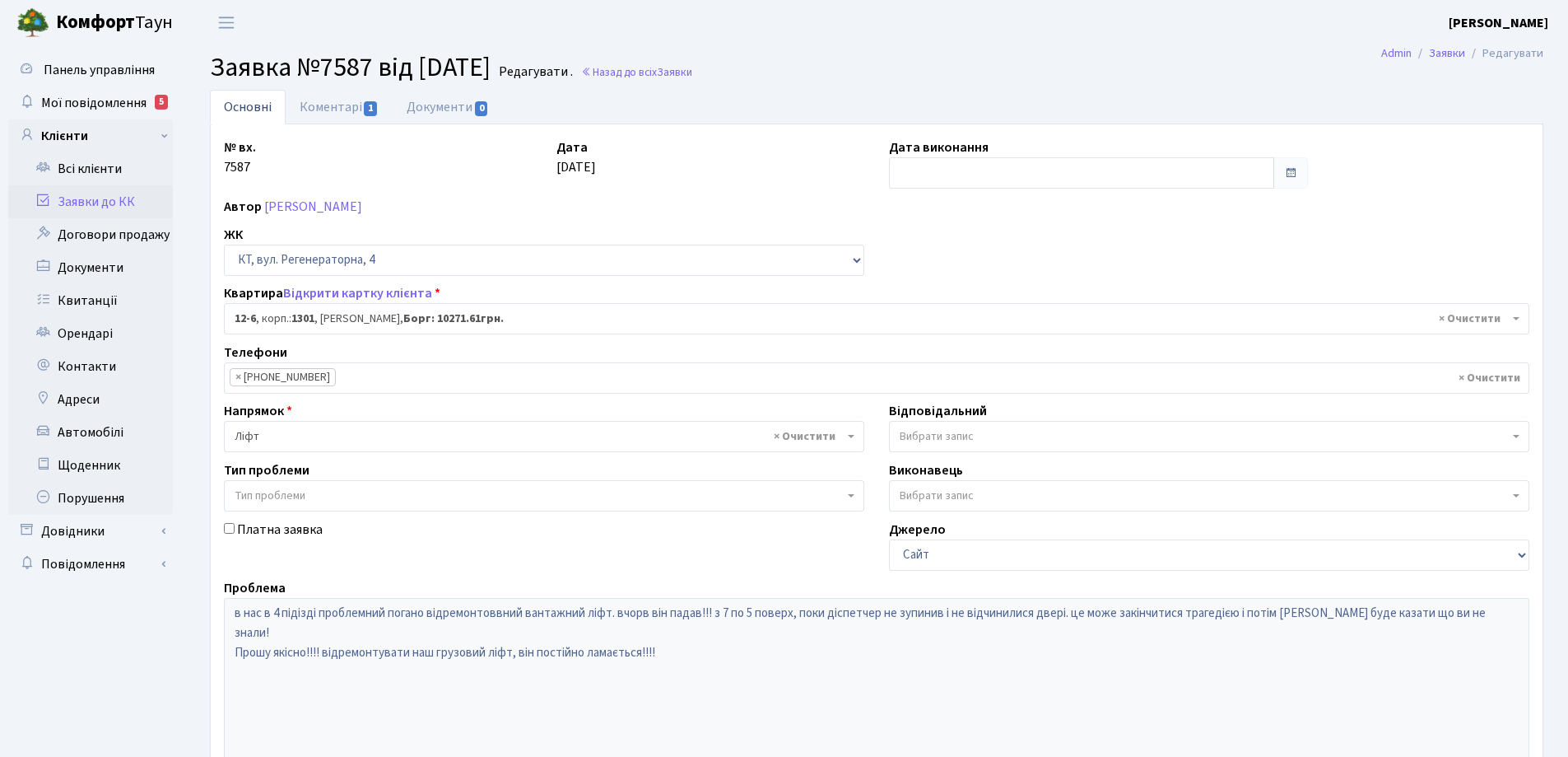
select select "7113"
click at [340, 110] on link "Коментарі 1" at bounding box center [338, 106] width 107 height 34
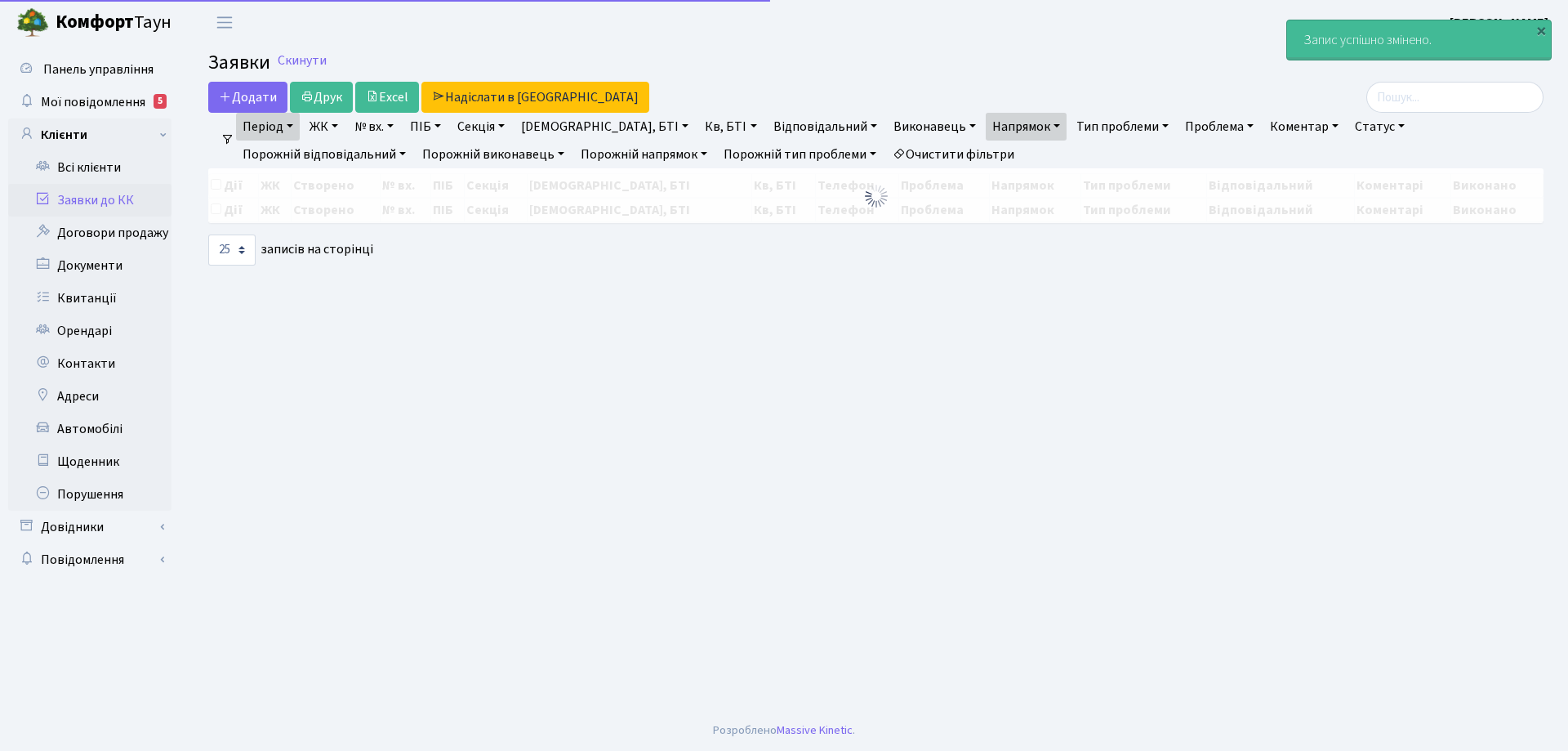
select select "25"
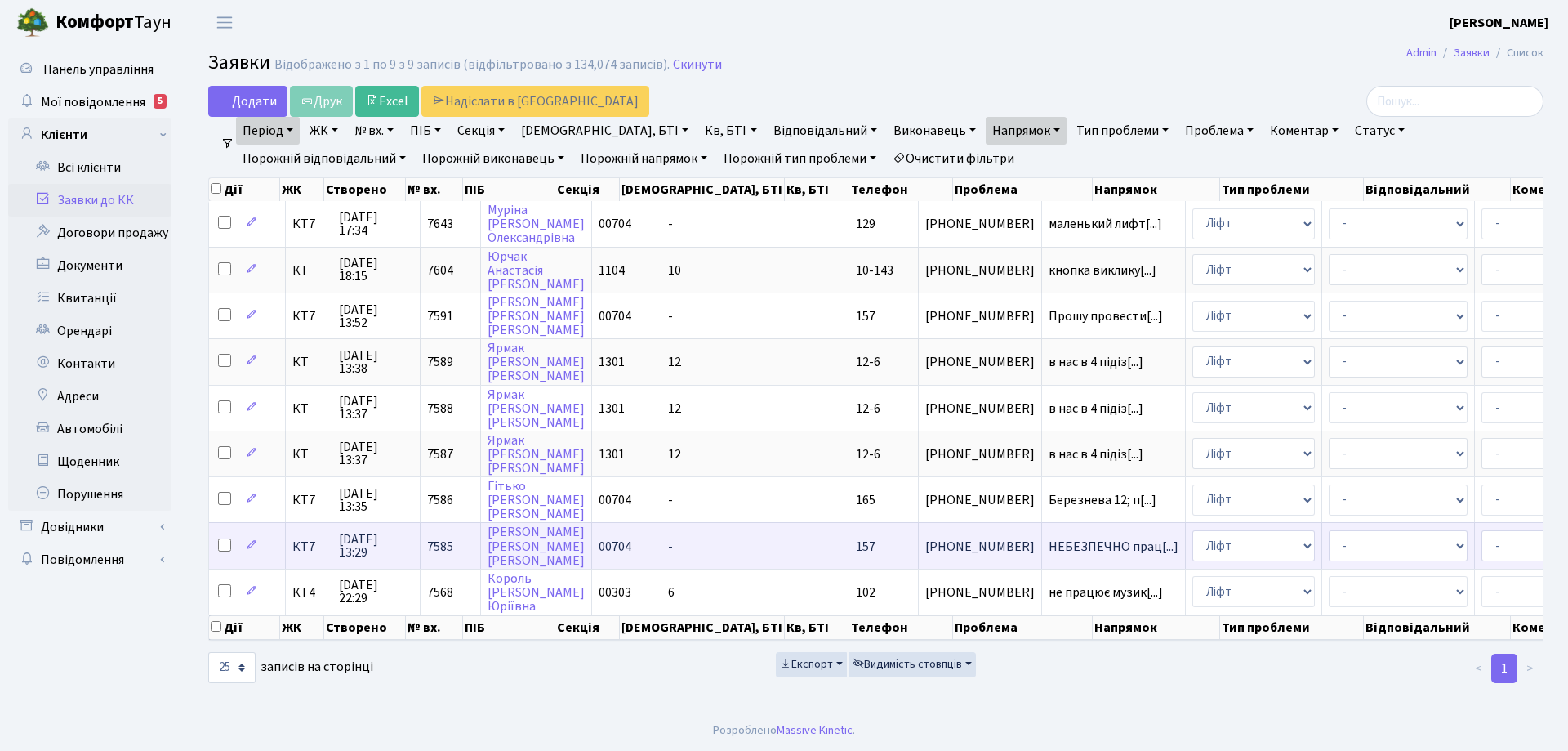
click at [856, 548] on span "157" at bounding box center [866, 546] width 19 height 18
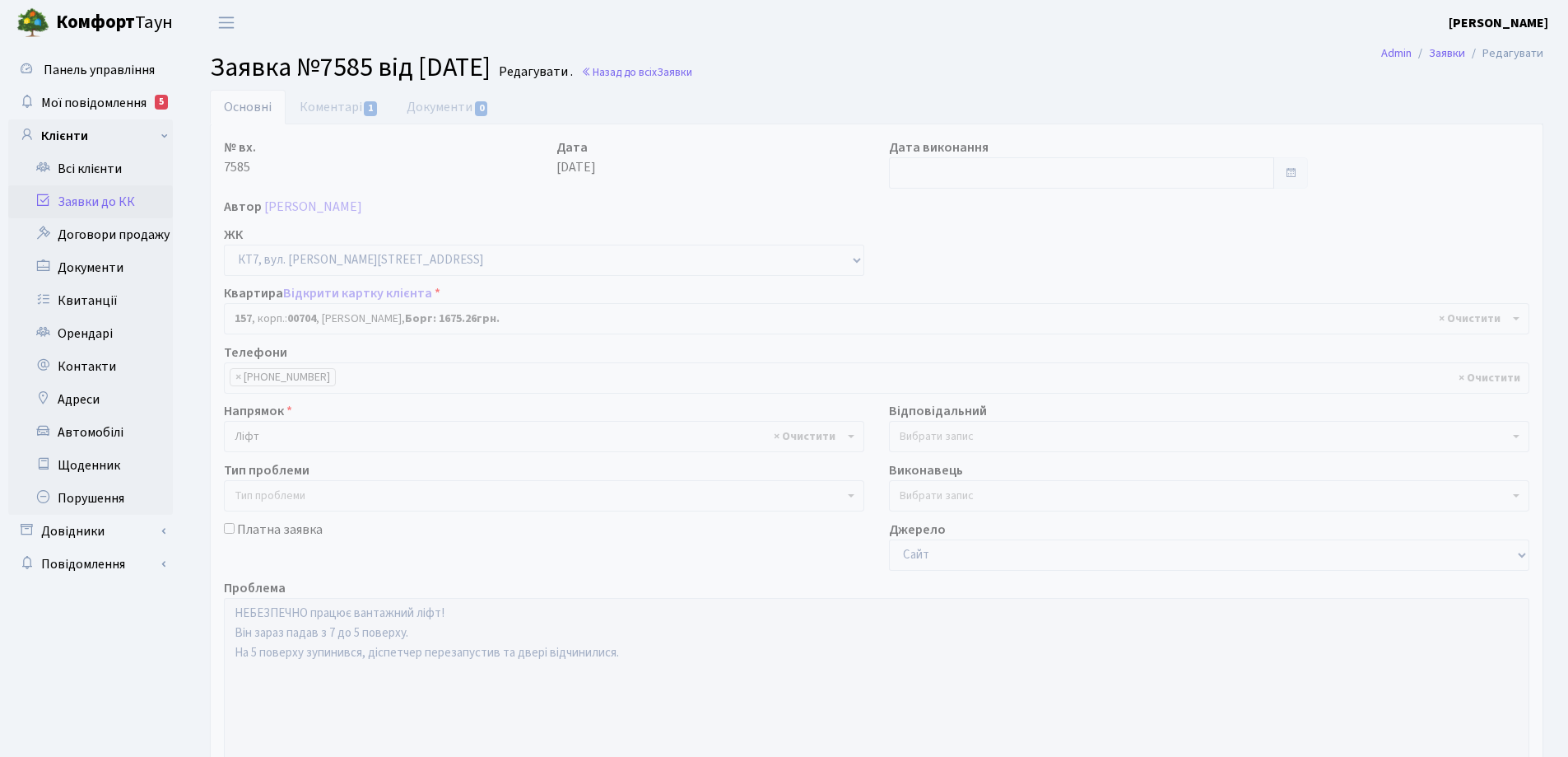
select select "18560"
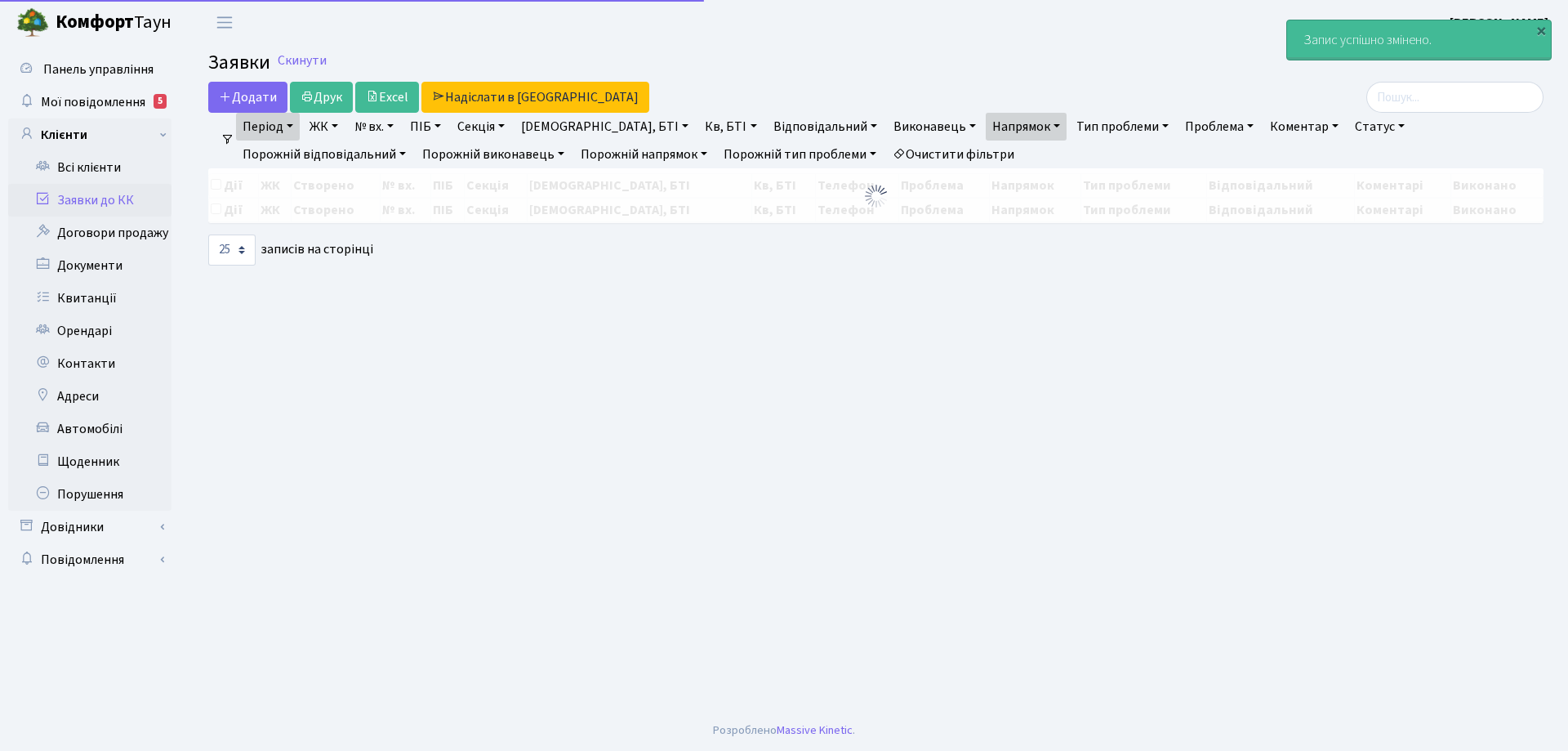
select select "25"
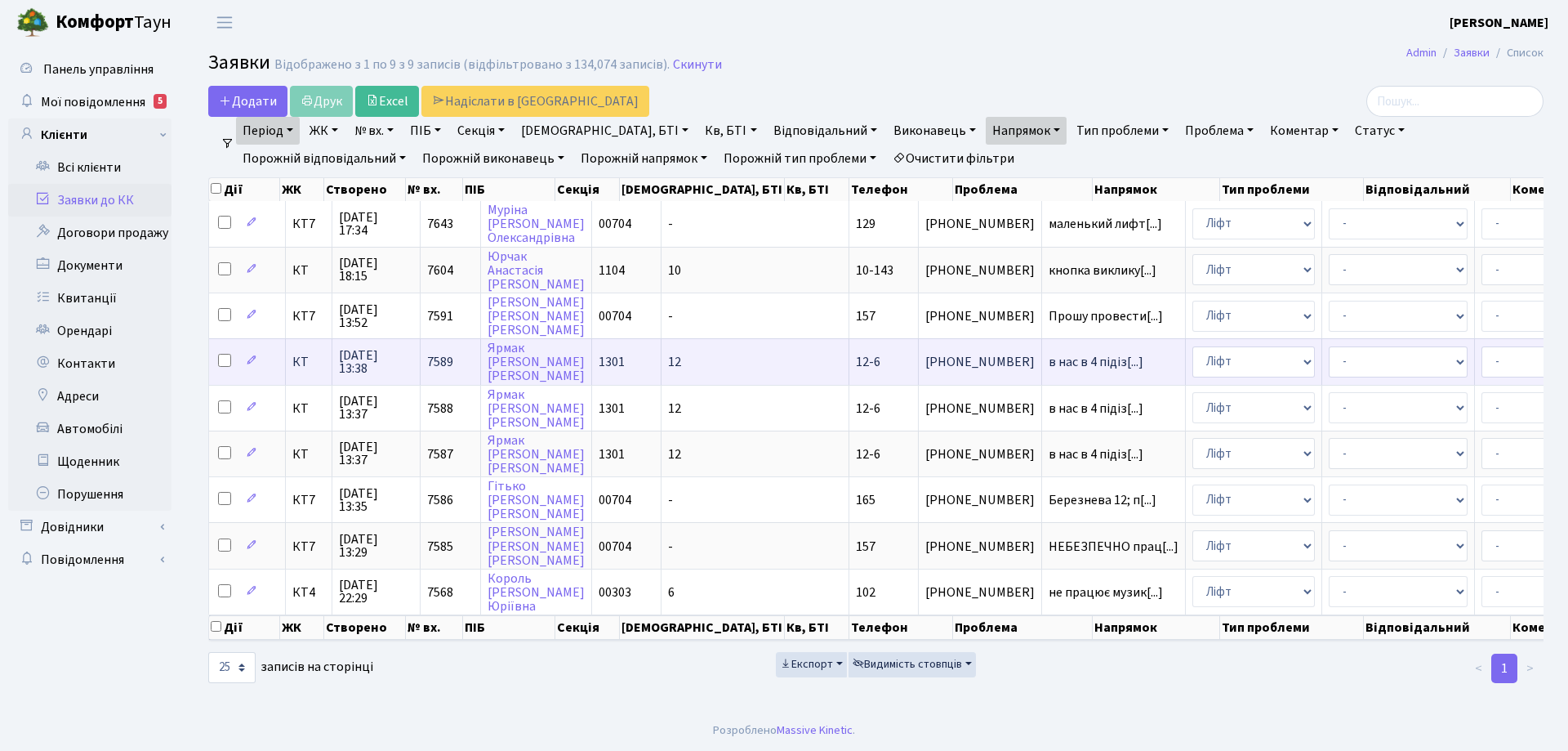
click at [850, 359] on td "12-6" at bounding box center [884, 361] width 70 height 46
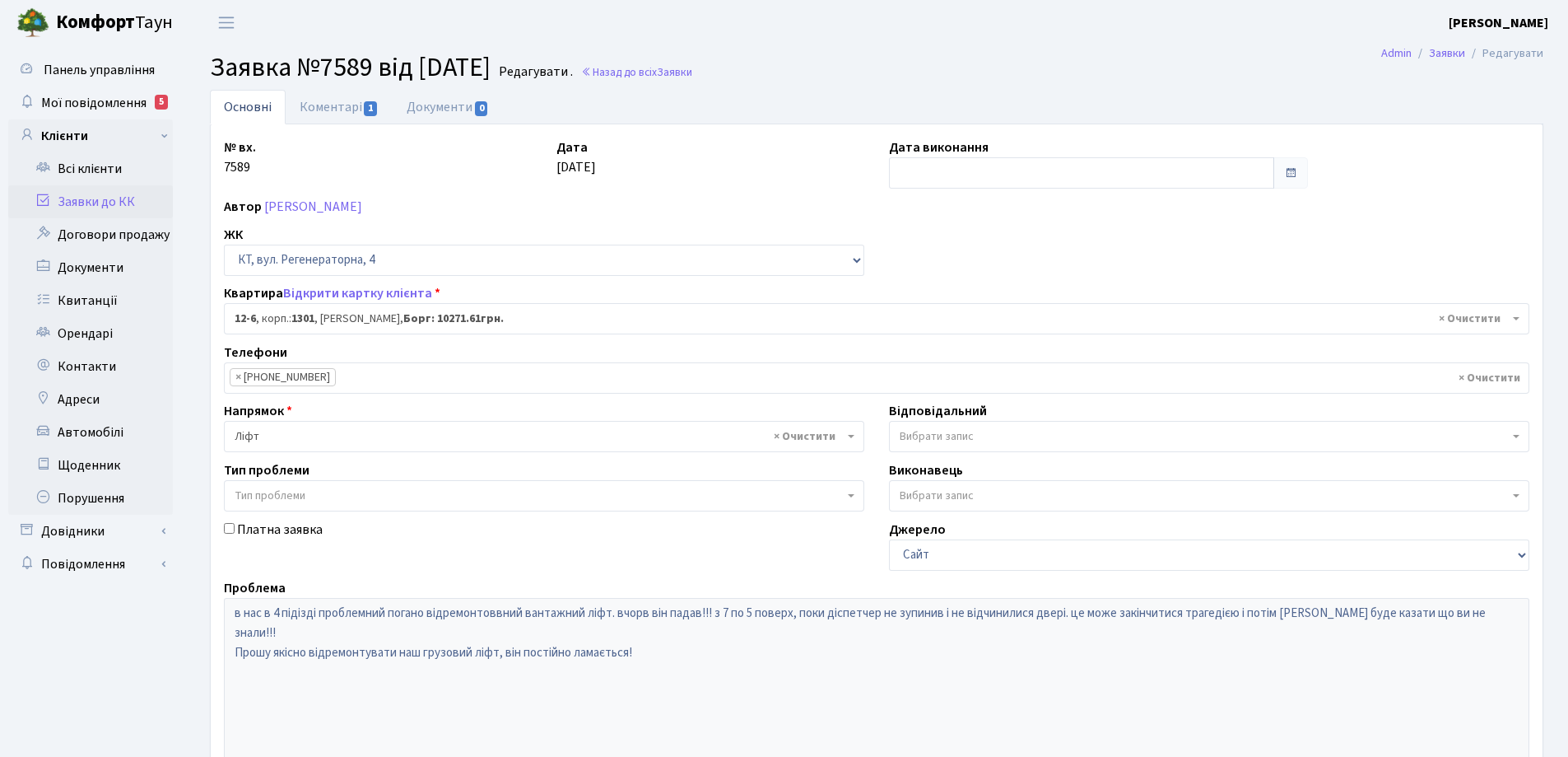
select select "7113"
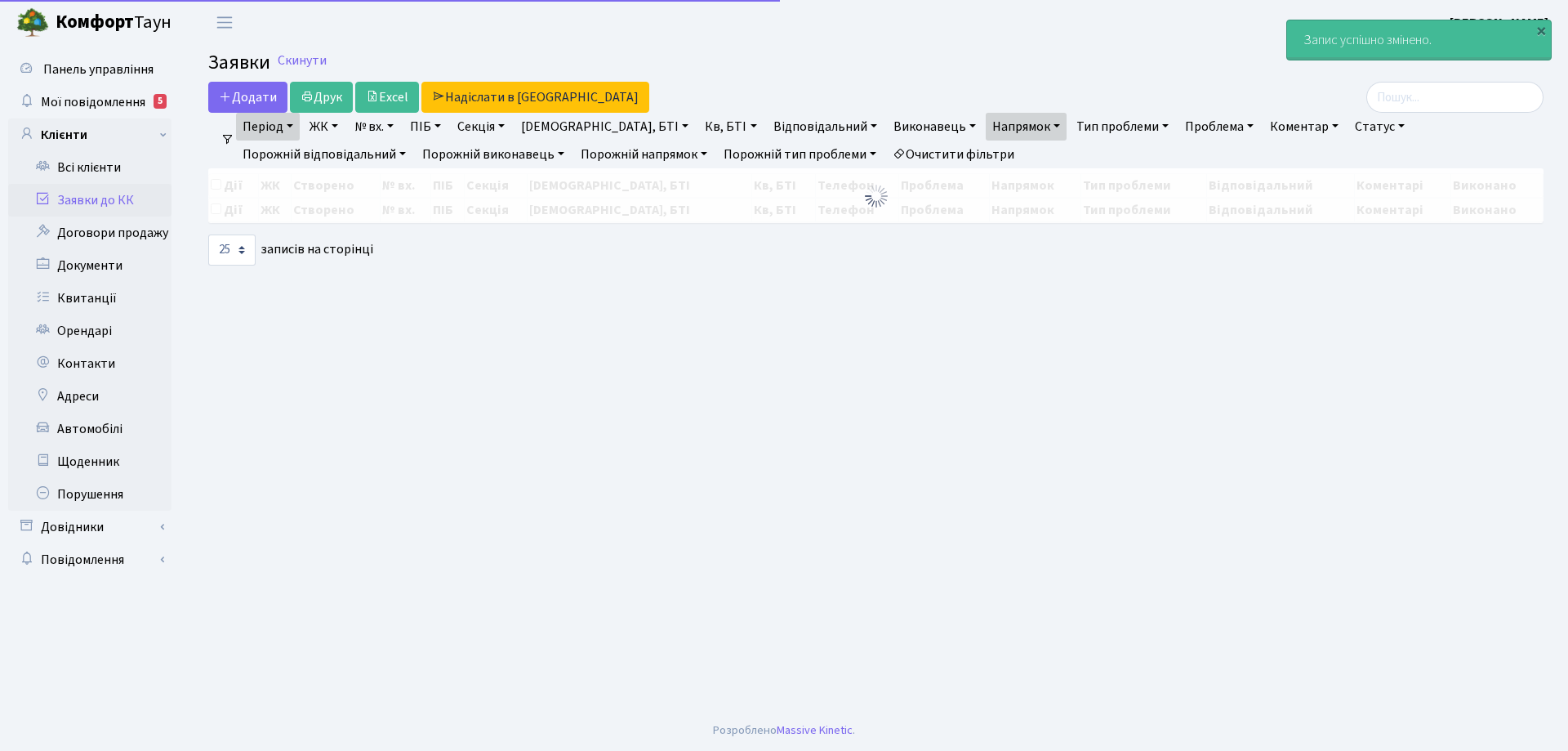
select select "25"
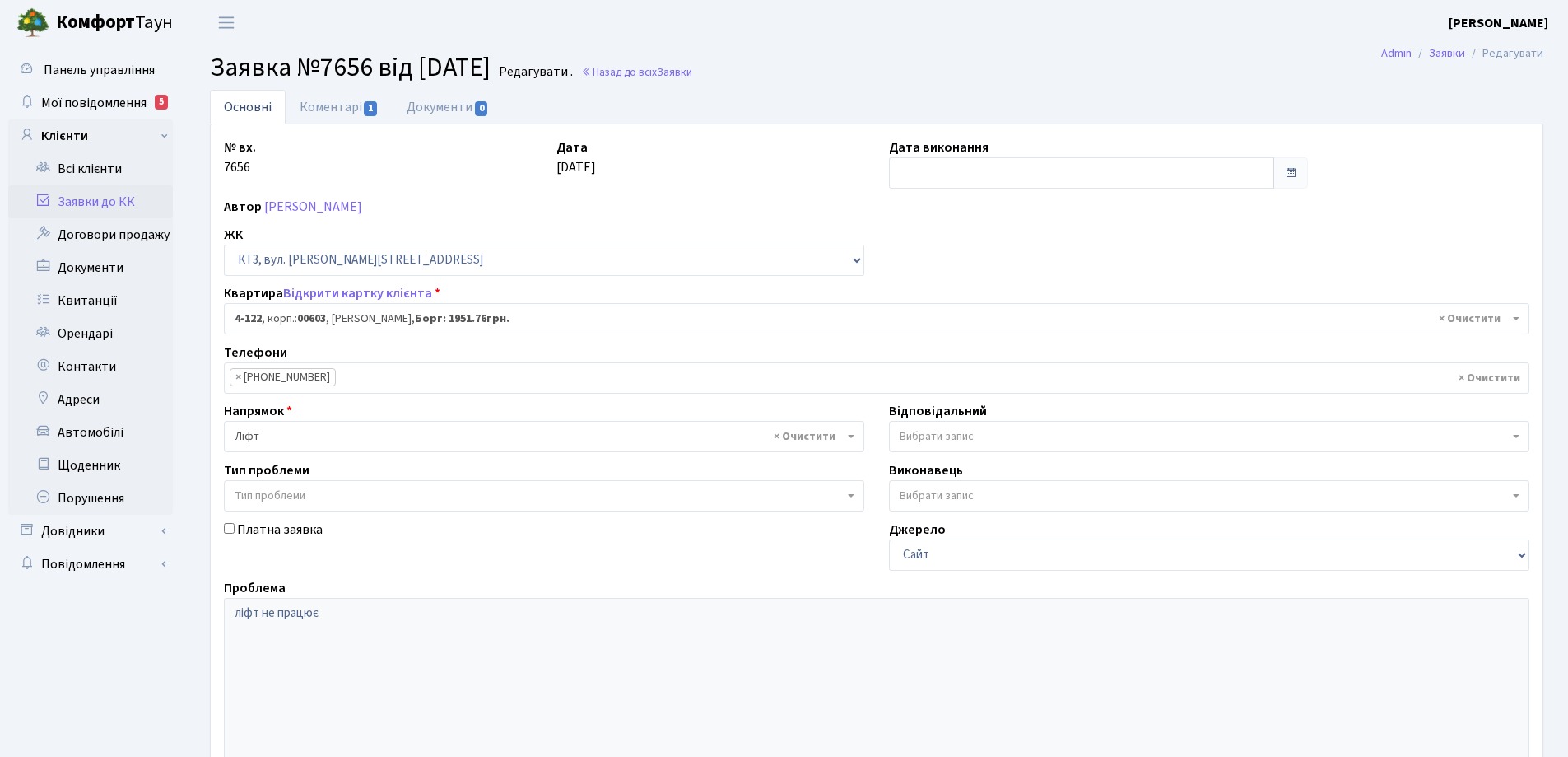
select select "16581"
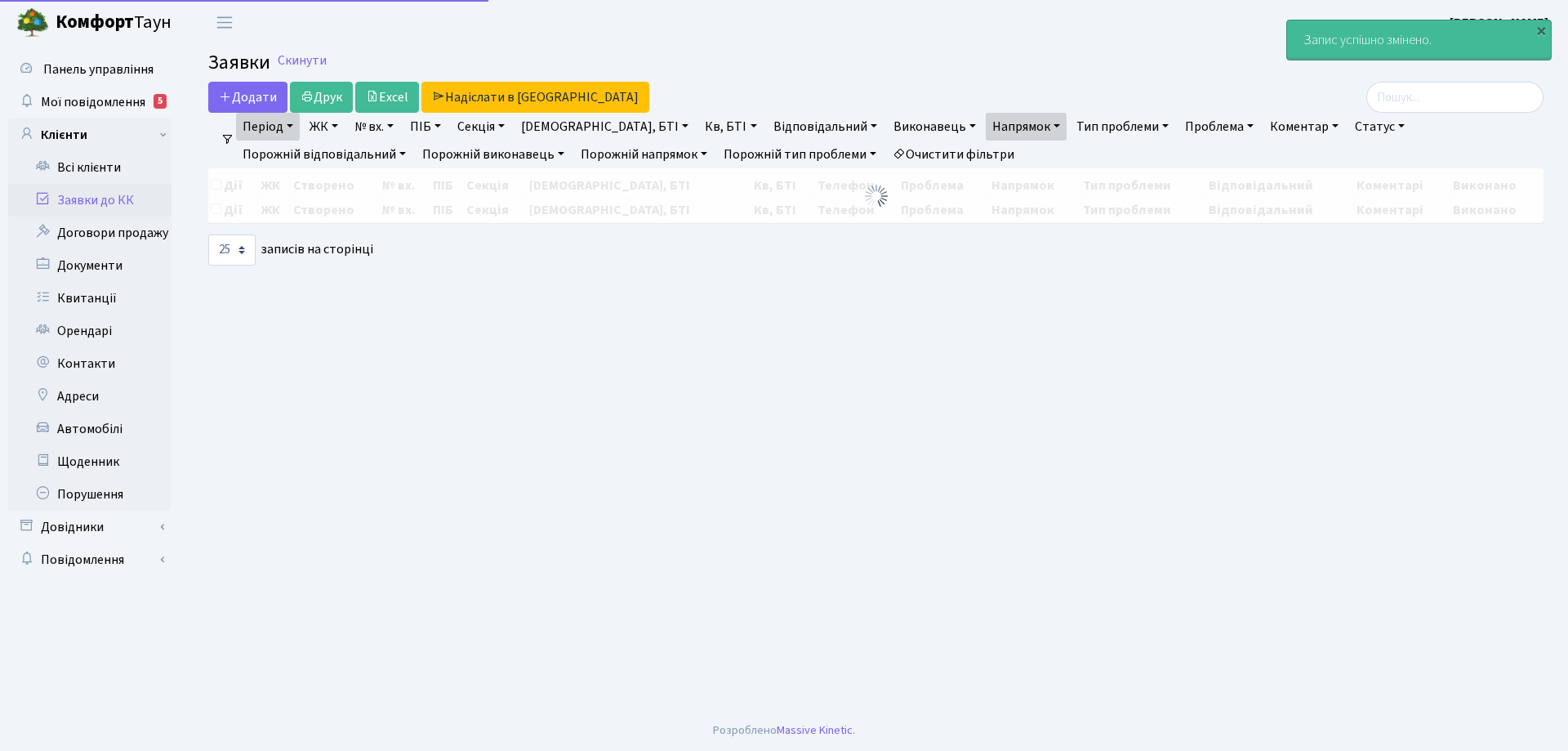
select select "25"
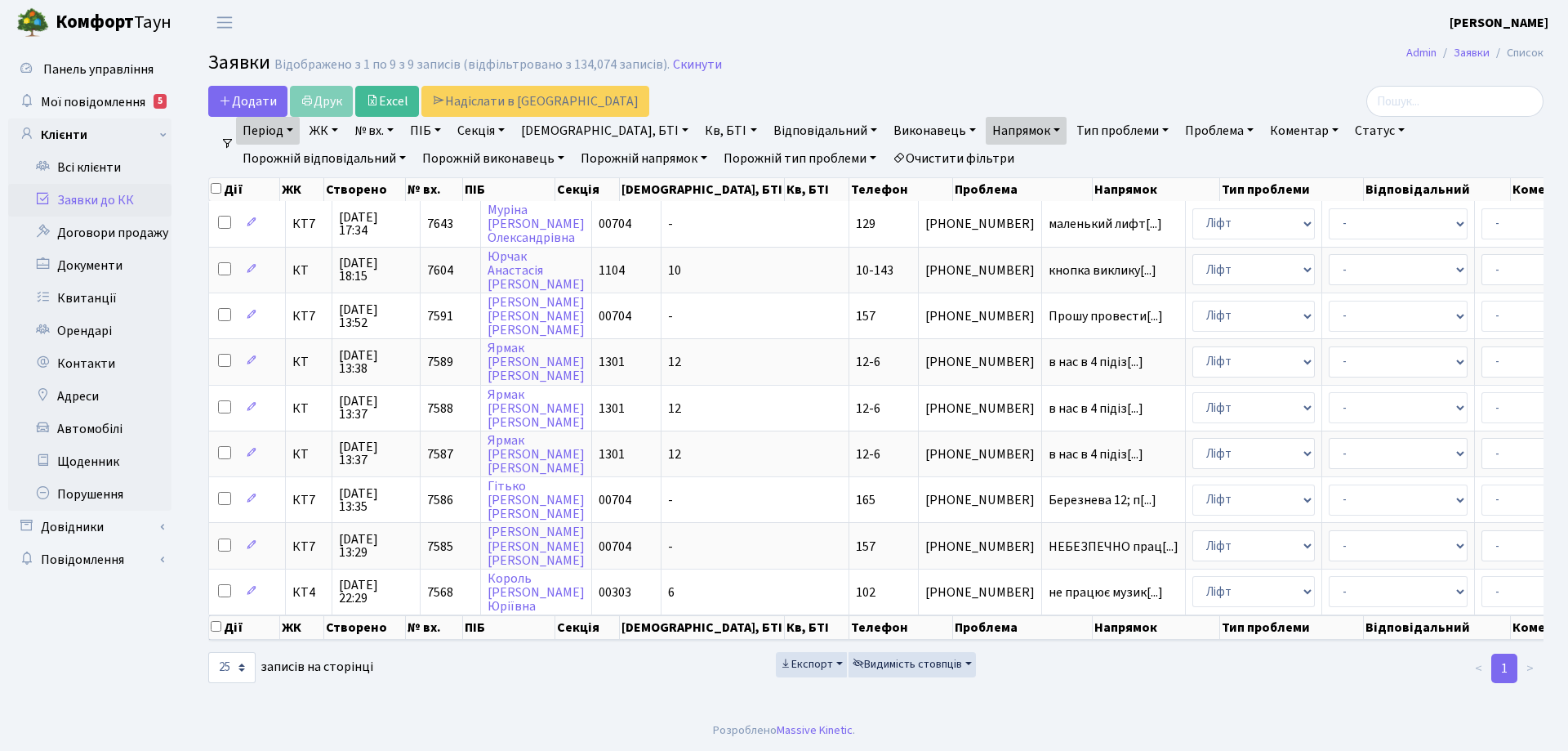
click at [886, 158] on link "Очистити фільтри" at bounding box center [953, 158] width 135 height 28
